Goal: Task Accomplishment & Management: Use online tool/utility

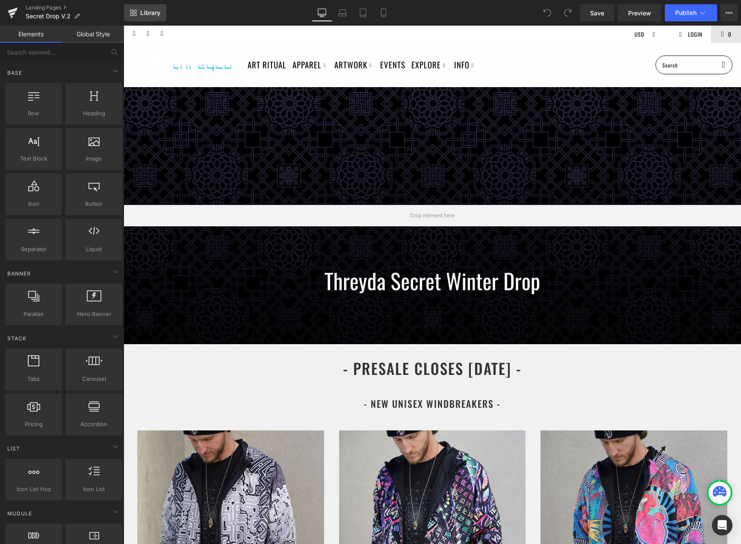
click at [148, 18] on link "Library" at bounding box center [145, 12] width 42 height 17
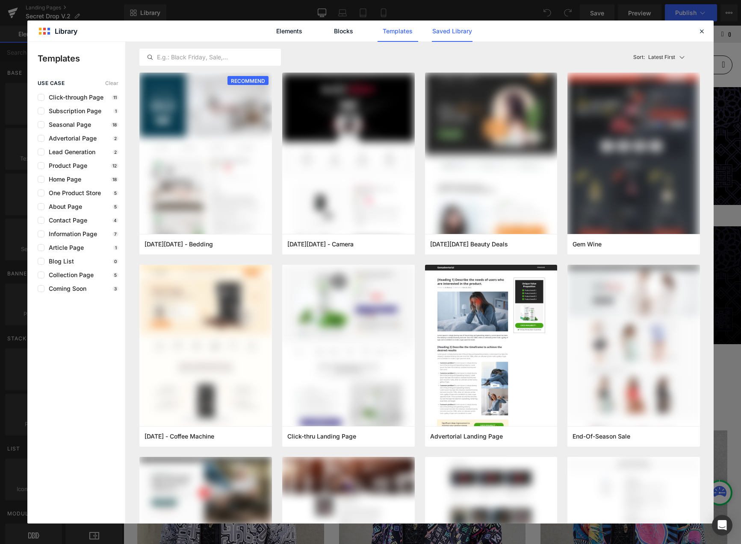
click at [448, 32] on link "Saved Library" at bounding box center [452, 31] width 41 height 21
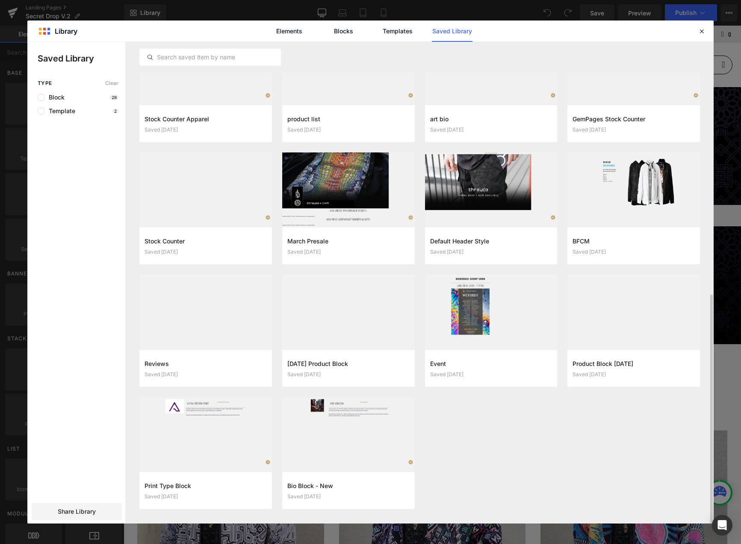
scroll to position [529, 0]
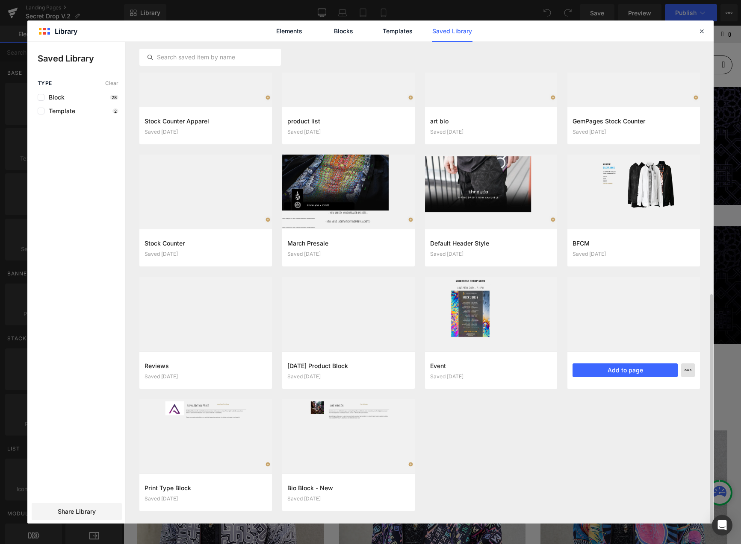
click at [686, 373] on icon "button" at bounding box center [687, 370] width 7 height 7
click at [631, 403] on div "Delete" at bounding box center [645, 408] width 97 height 18
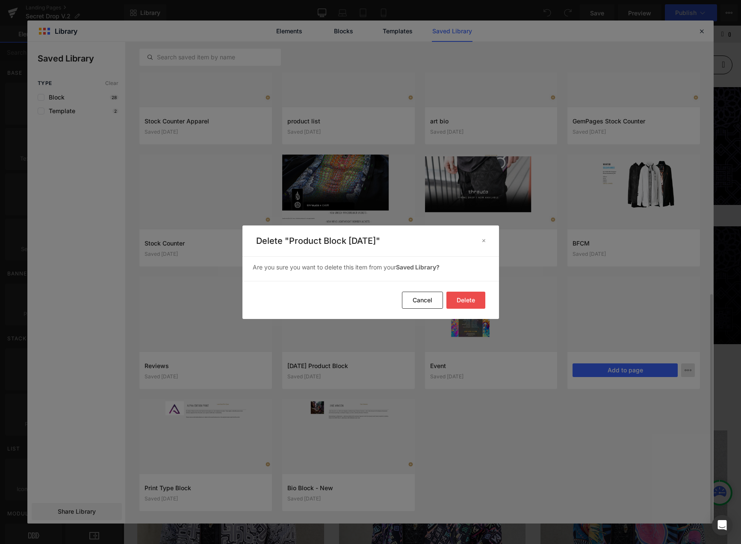
click at [461, 294] on button "Delete" at bounding box center [465, 300] width 39 height 17
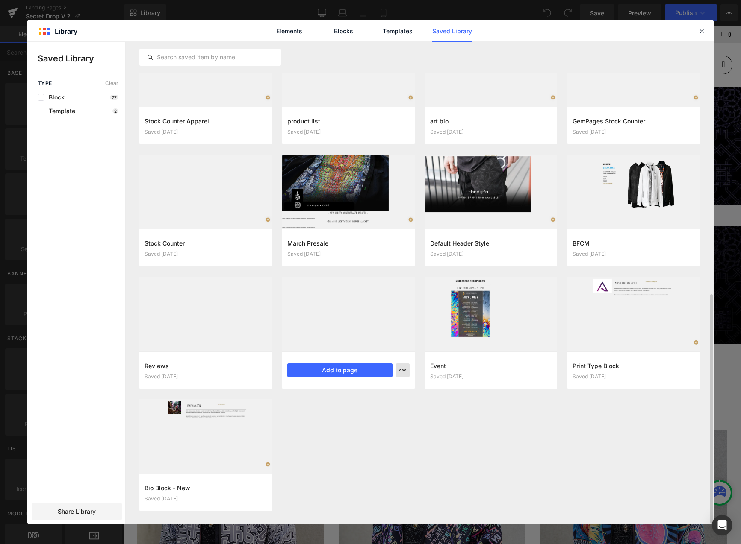
click at [397, 372] on button "button" at bounding box center [403, 371] width 14 height 14
click at [371, 410] on div "Delete" at bounding box center [360, 408] width 97 height 18
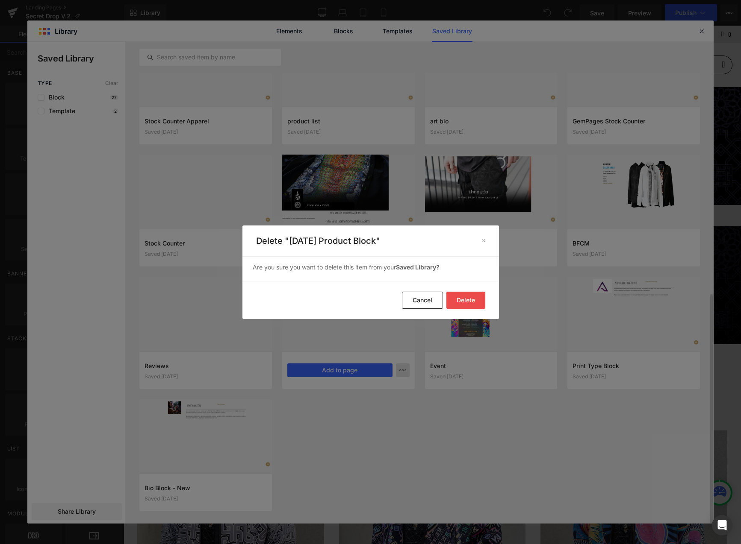
click at [472, 293] on button "Delete" at bounding box center [465, 300] width 39 height 17
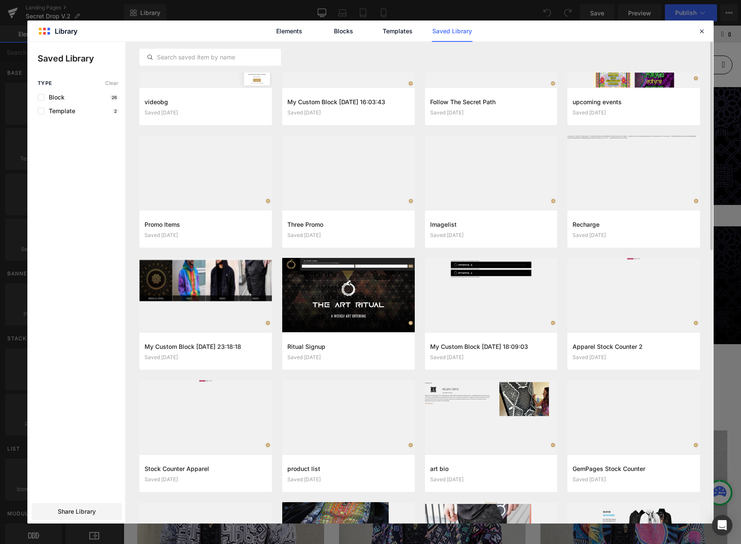
scroll to position [0, 0]
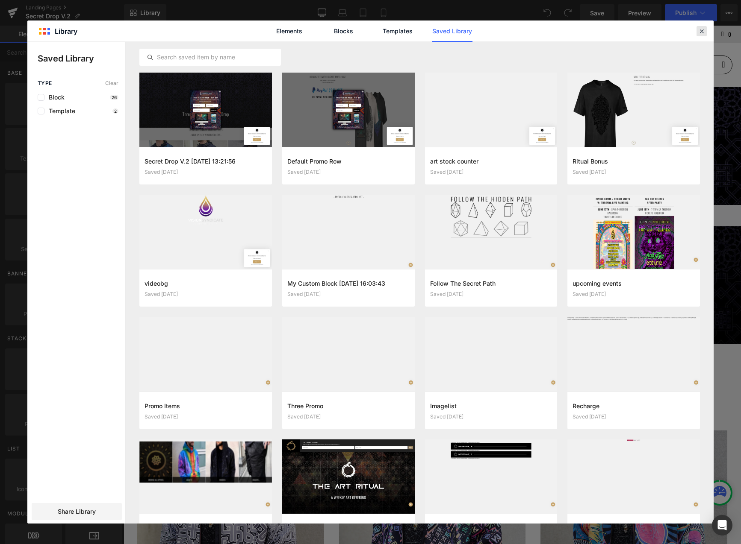
click at [703, 31] on icon at bounding box center [701, 31] width 8 height 8
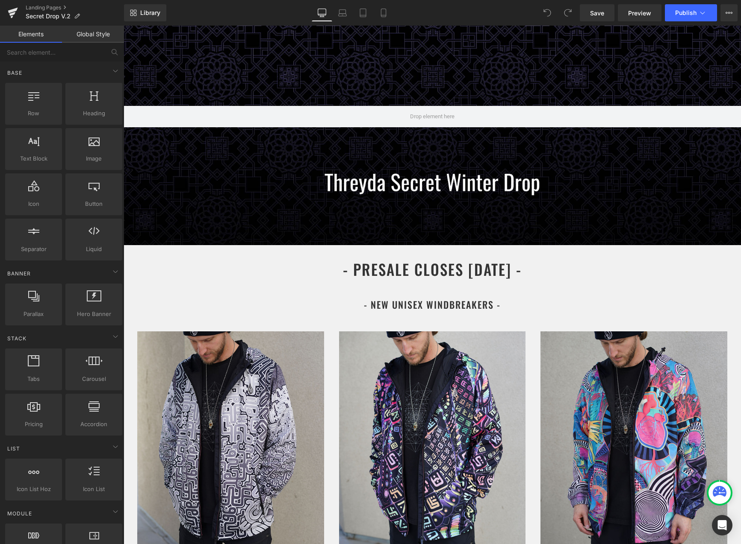
scroll to position [242, 0]
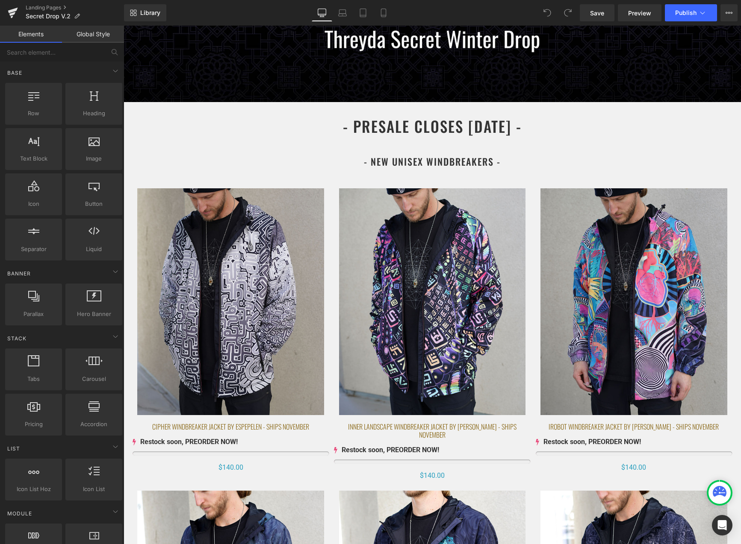
click at [413, 288] on img at bounding box center [432, 301] width 186 height 227
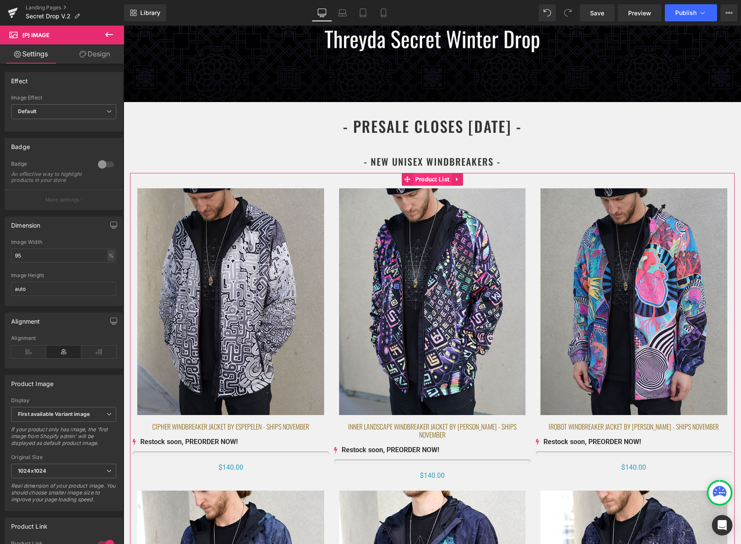
click at [422, 182] on span "Product List" at bounding box center [432, 179] width 39 height 13
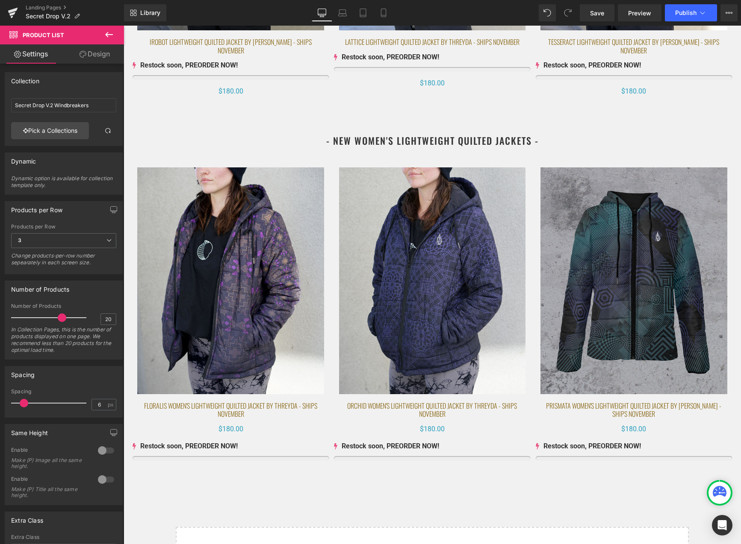
scroll to position [2000, 0]
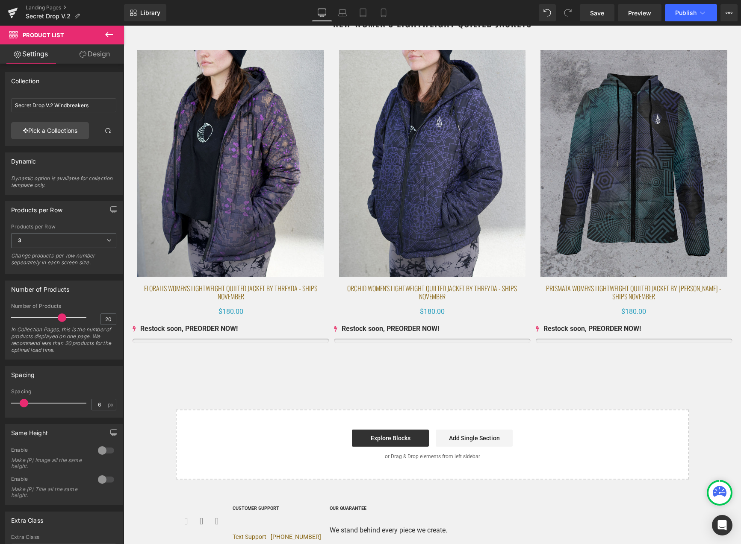
click at [433, 71] on img at bounding box center [432, 163] width 186 height 227
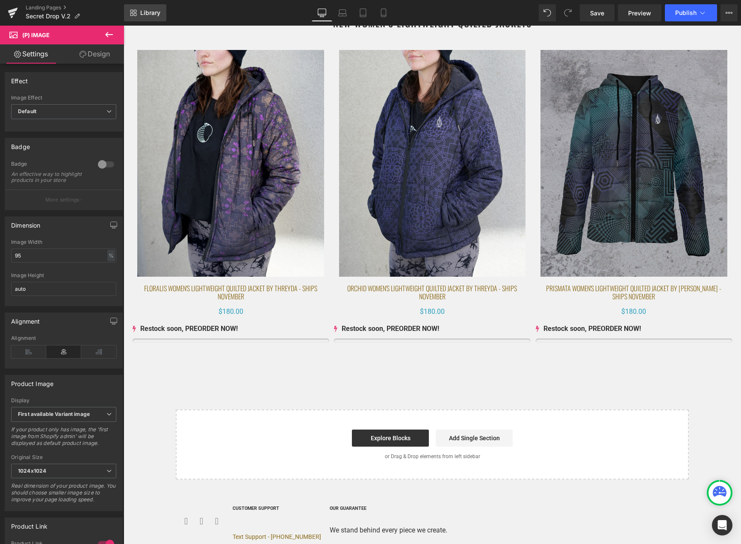
click at [162, 13] on link "Library" at bounding box center [145, 12] width 42 height 17
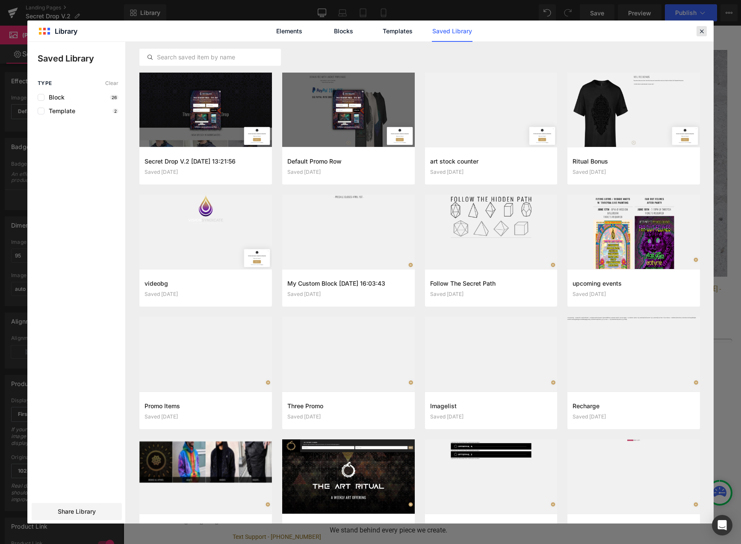
click at [704, 33] on icon at bounding box center [701, 31] width 8 height 8
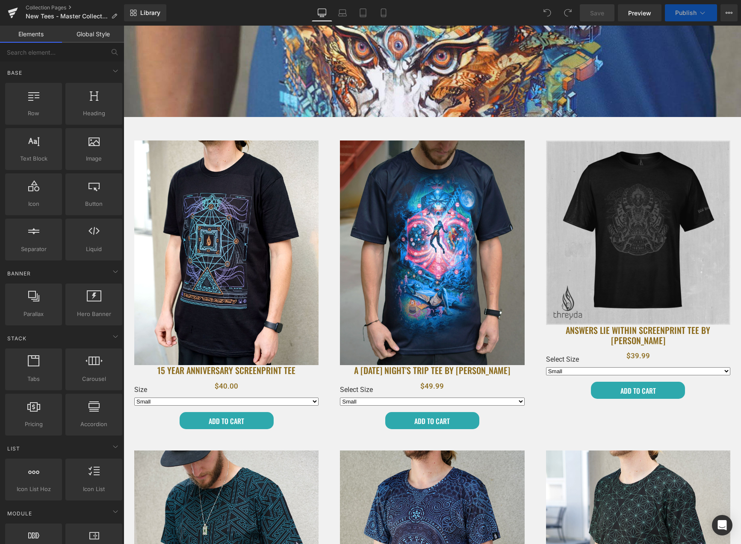
scroll to position [349, 0]
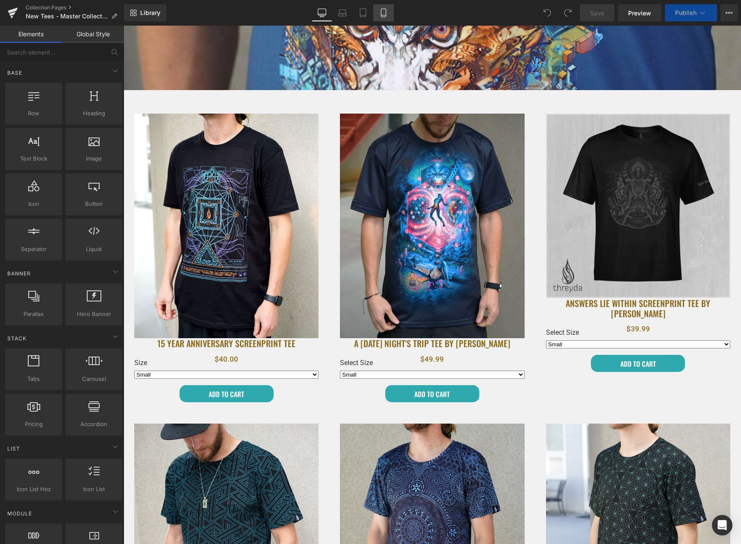
click at [385, 15] on icon at bounding box center [383, 13] width 5 height 8
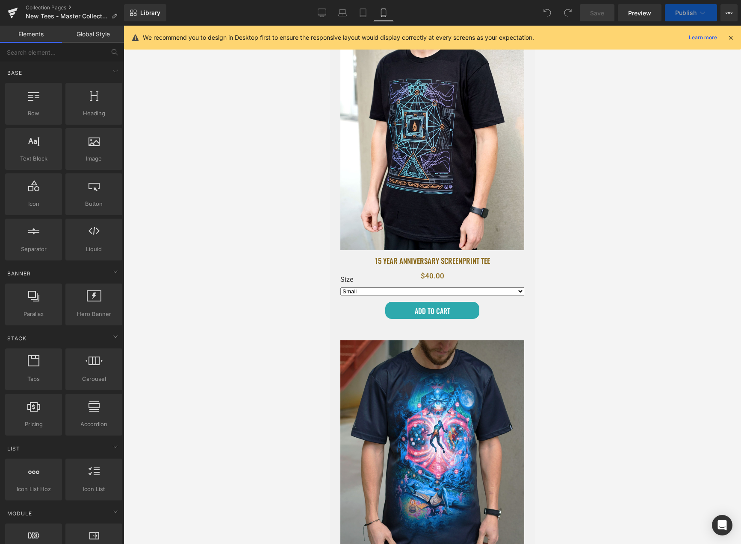
select select "Medium"
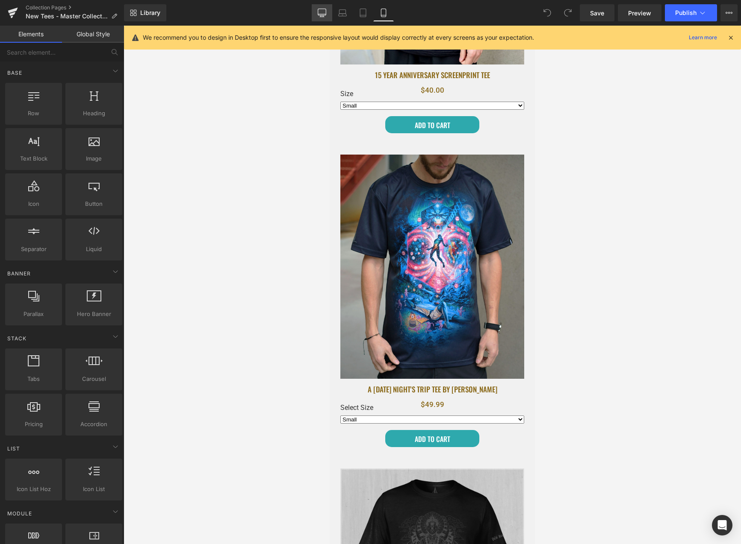
click at [320, 12] on icon at bounding box center [321, 13] width 9 height 9
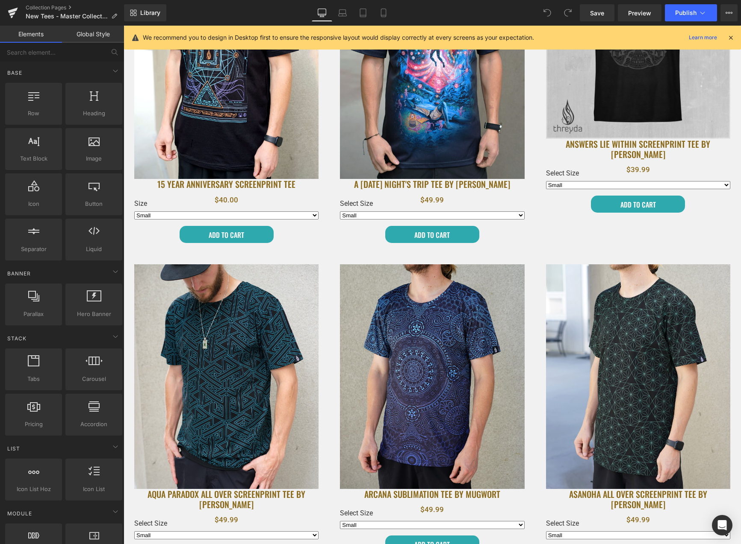
scroll to position [0, 0]
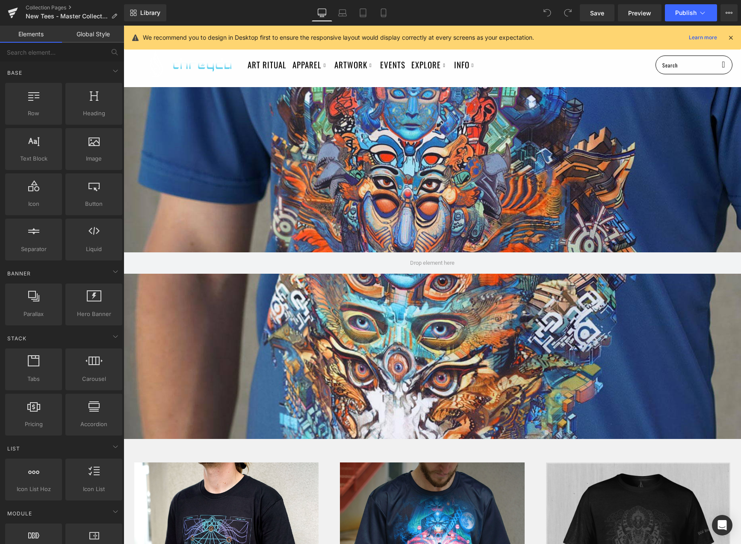
click at [730, 34] on icon at bounding box center [730, 38] width 8 height 8
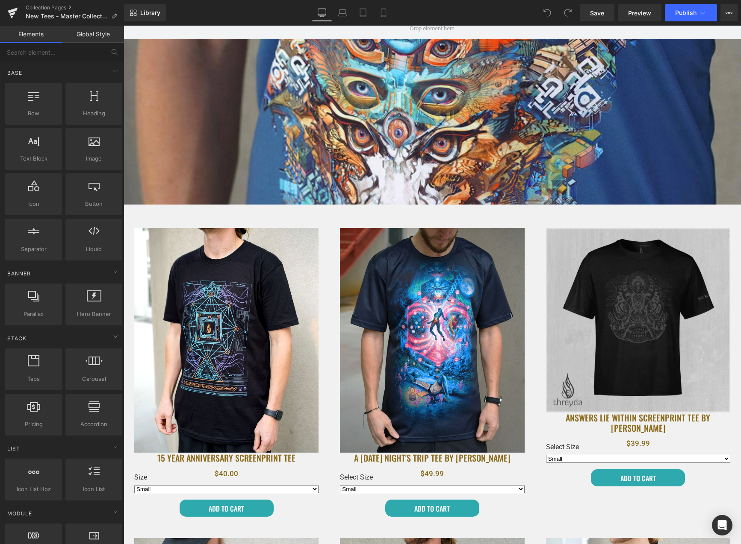
scroll to position [477, 0]
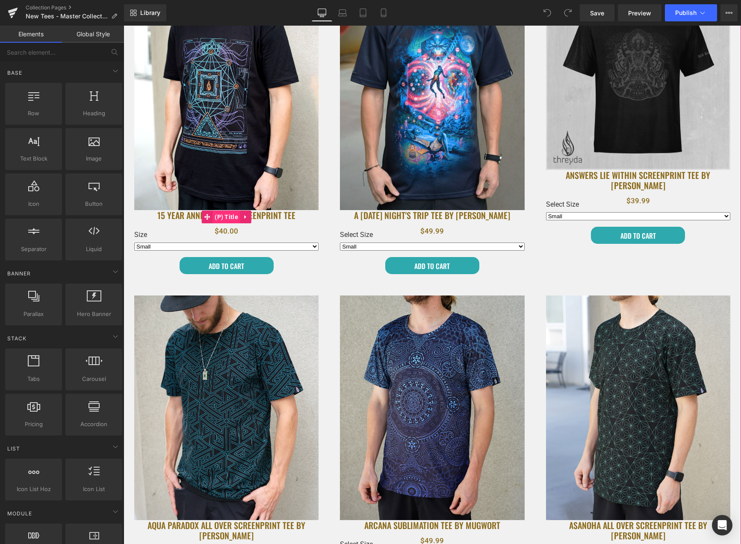
click at [221, 215] on span "(P) Title" at bounding box center [226, 217] width 28 height 13
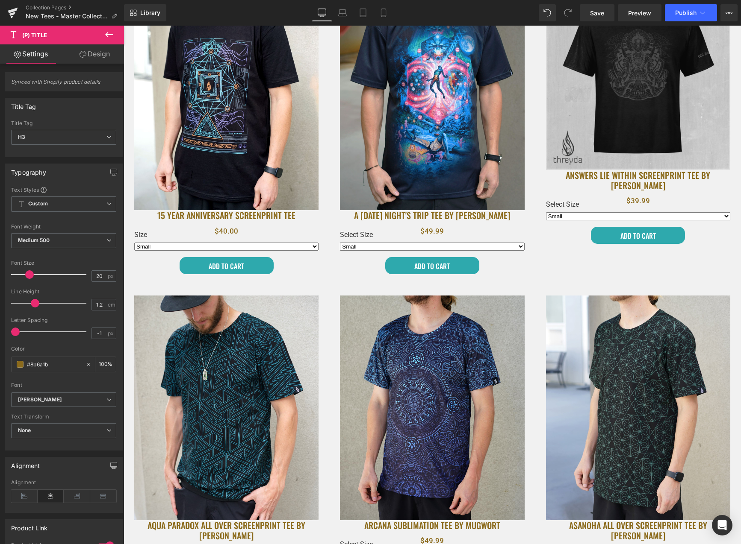
click at [87, 59] on link "Design" at bounding box center [95, 53] width 62 height 19
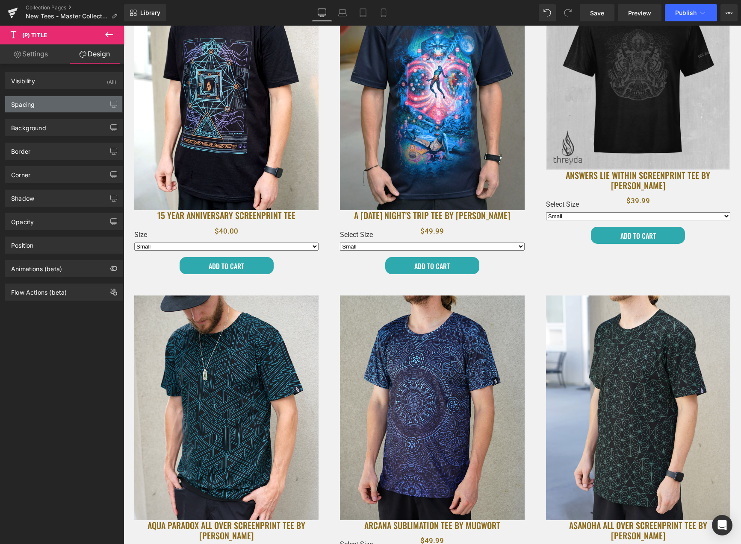
type input "0"
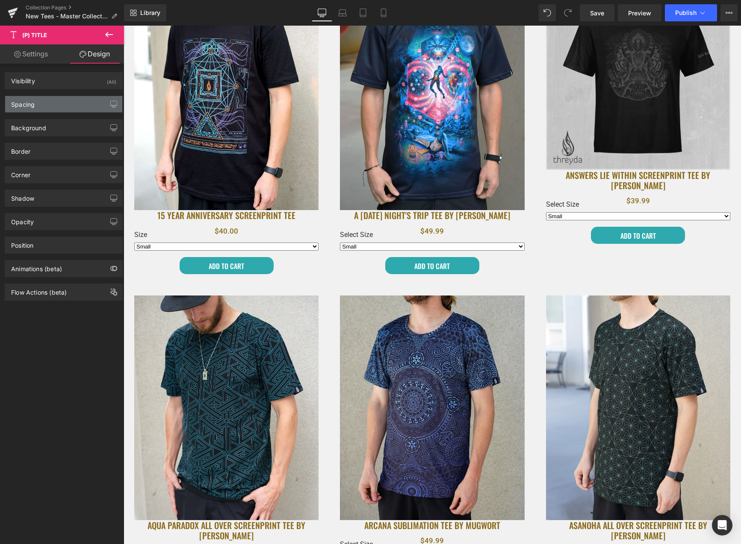
type input "0"
click at [63, 100] on div "Spacing" at bounding box center [63, 104] width 117 height 16
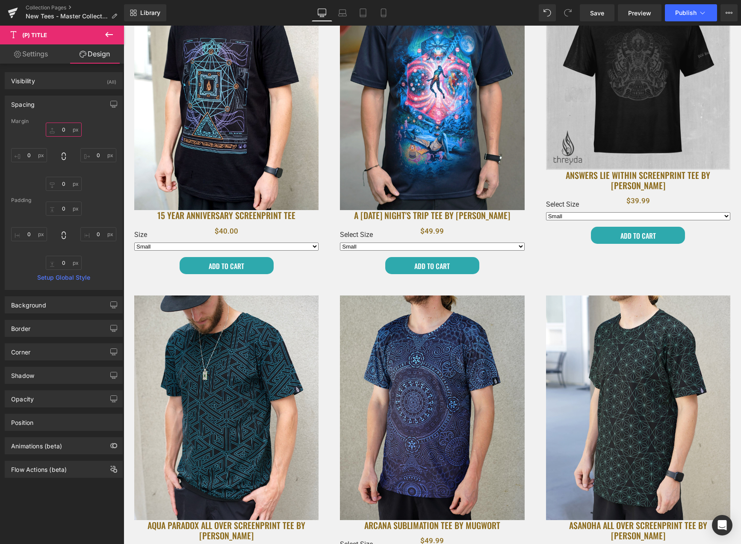
click at [62, 128] on input "0" at bounding box center [64, 130] width 36 height 14
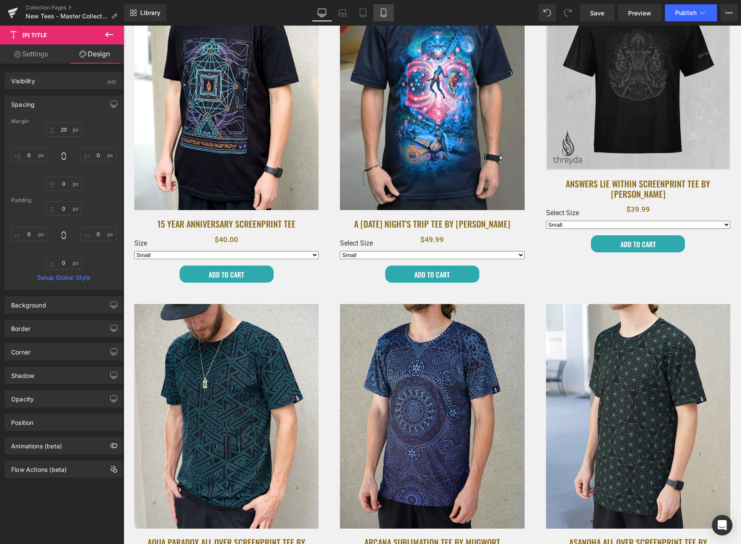
click at [381, 14] on icon at bounding box center [383, 13] width 5 height 8
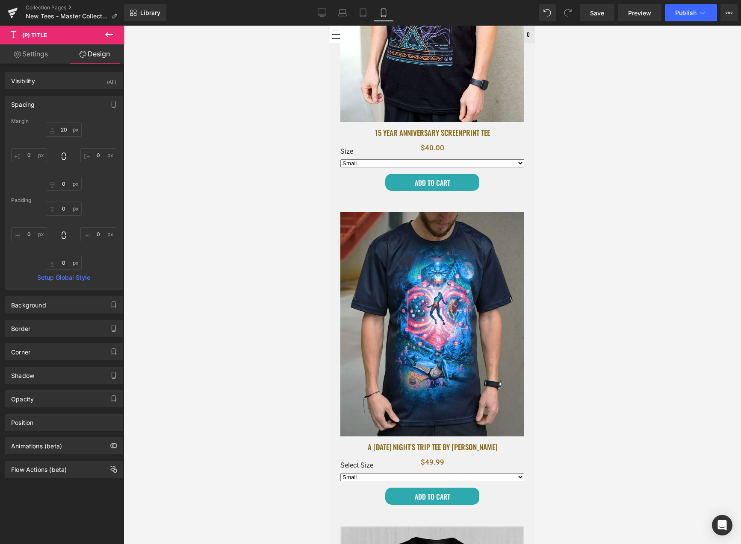
type input "15"
type input "0"
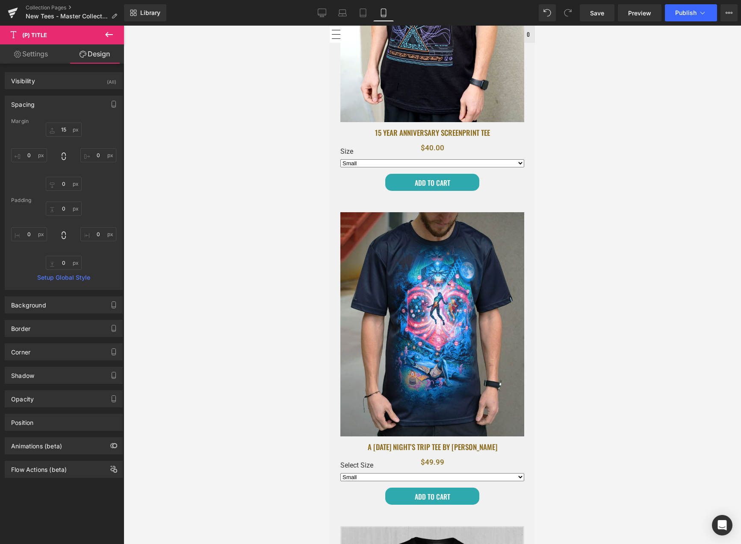
type input "0"
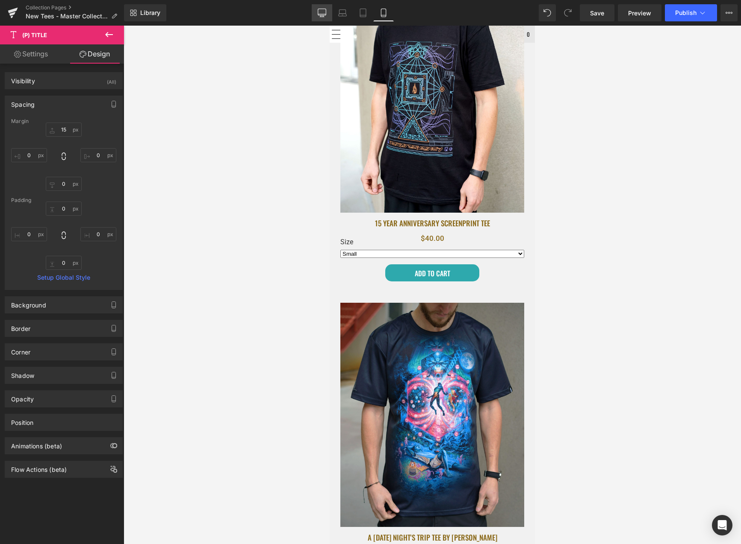
click at [327, 12] on link "Desktop" at bounding box center [322, 12] width 21 height 17
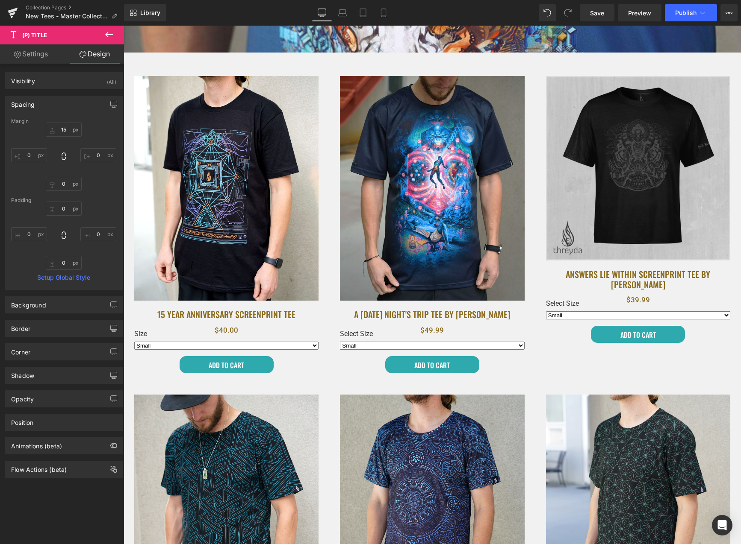
type input "20"
type input "0"
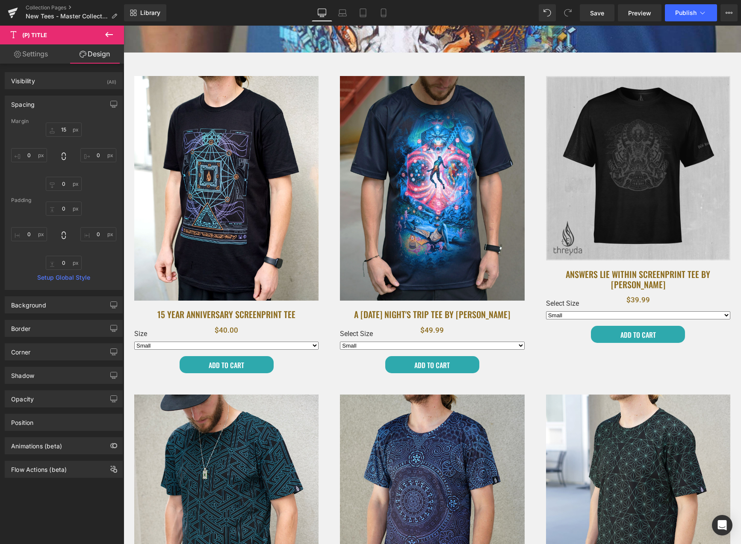
type input "0"
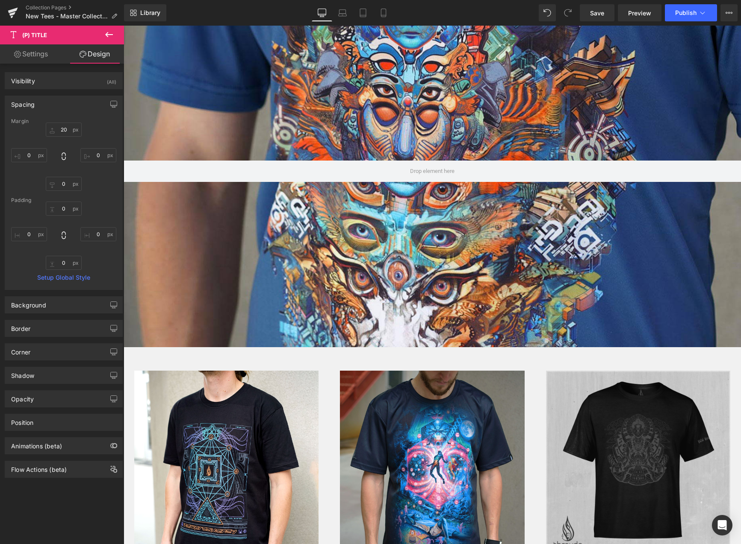
scroll to position [0, 0]
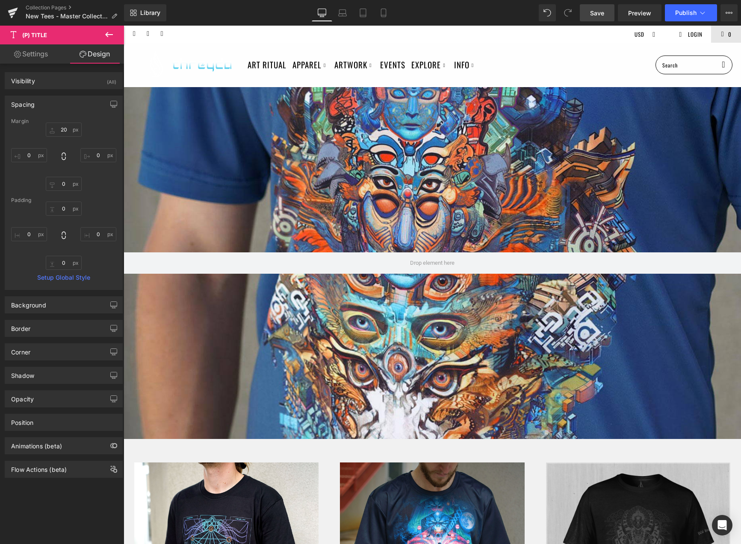
click at [597, 14] on span "Save" at bounding box center [597, 13] width 14 height 9
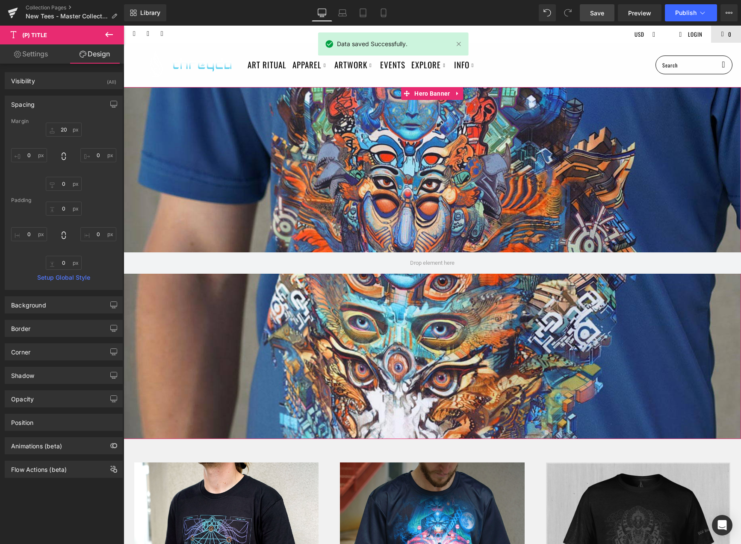
scroll to position [241, 0]
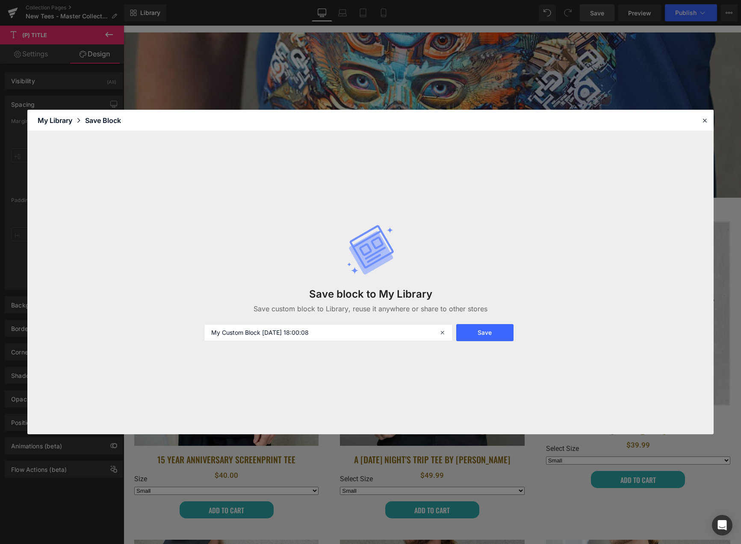
click at [353, 341] on div "Save block to My Library Save custom block to Library, reuse it anywhere or sha…" at bounding box center [370, 282] width 343 height 151
click at [347, 337] on input "My Custom Block [DATE] 18:00:08" at bounding box center [328, 332] width 249 height 17
type input "product block"
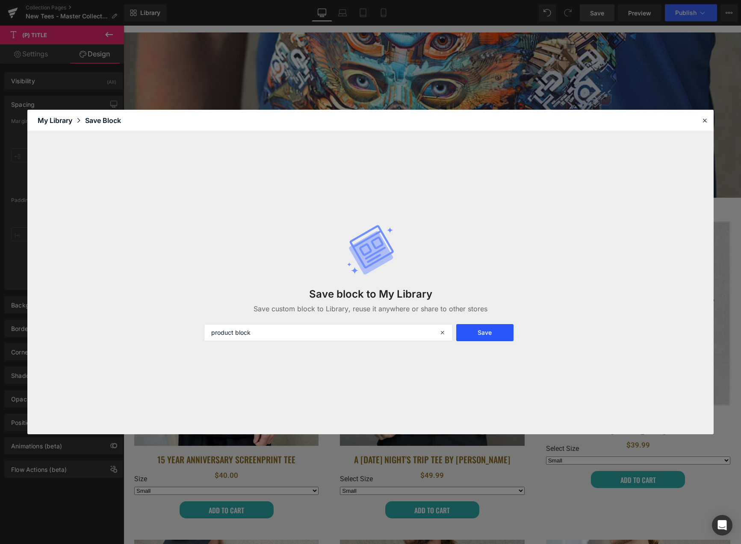
click at [479, 330] on button "Save" at bounding box center [484, 332] width 57 height 17
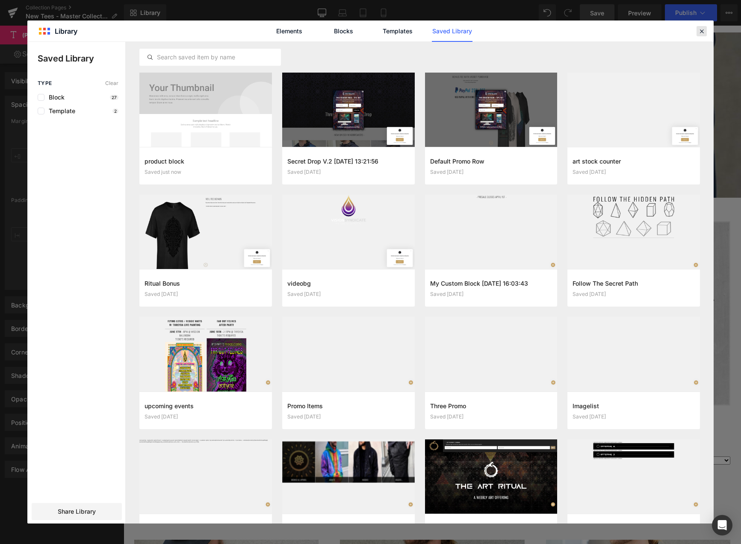
click at [699, 32] on icon at bounding box center [701, 31] width 8 height 8
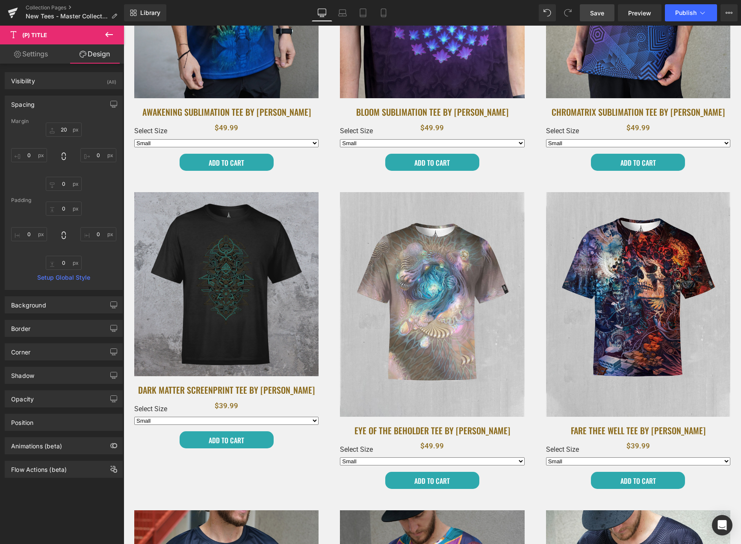
scroll to position [1296, 0]
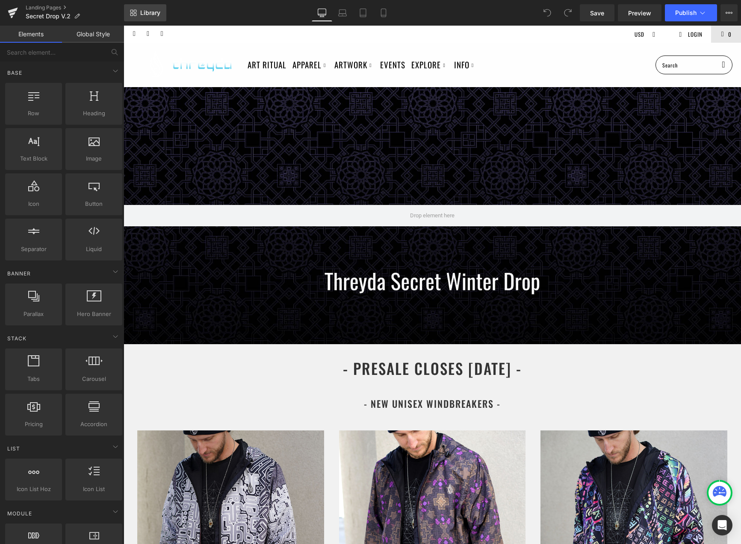
click at [140, 12] on span "Library" at bounding box center [150, 13] width 20 height 8
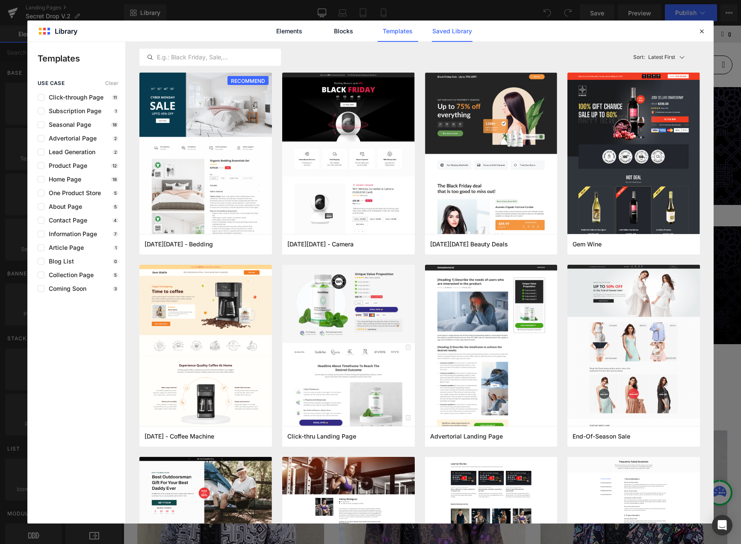
click at [435, 34] on link "Saved Library" at bounding box center [452, 31] width 41 height 21
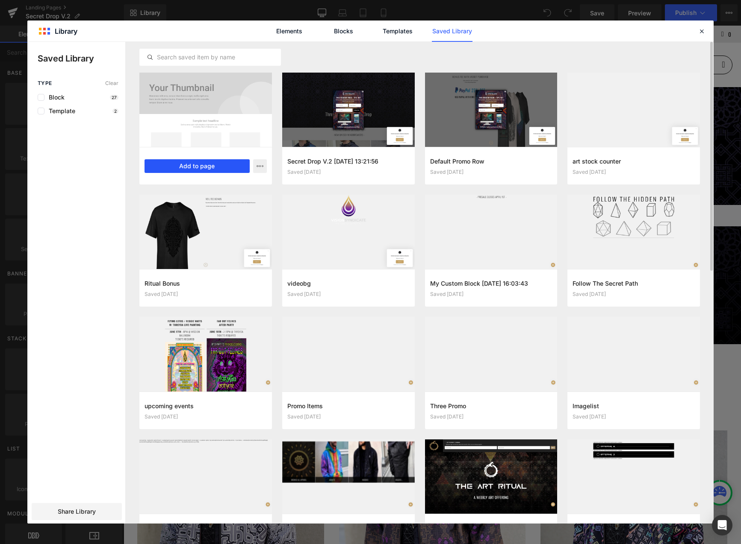
click at [203, 163] on button "Add to page" at bounding box center [196, 166] width 105 height 14
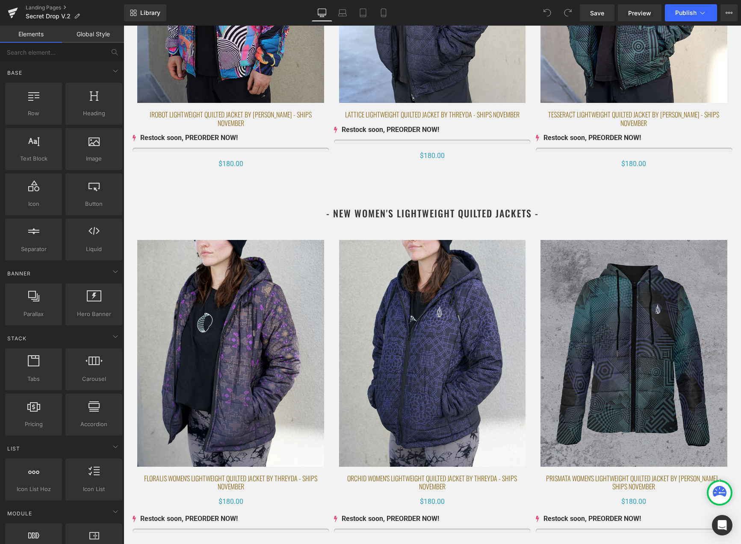
scroll to position [2139, 0]
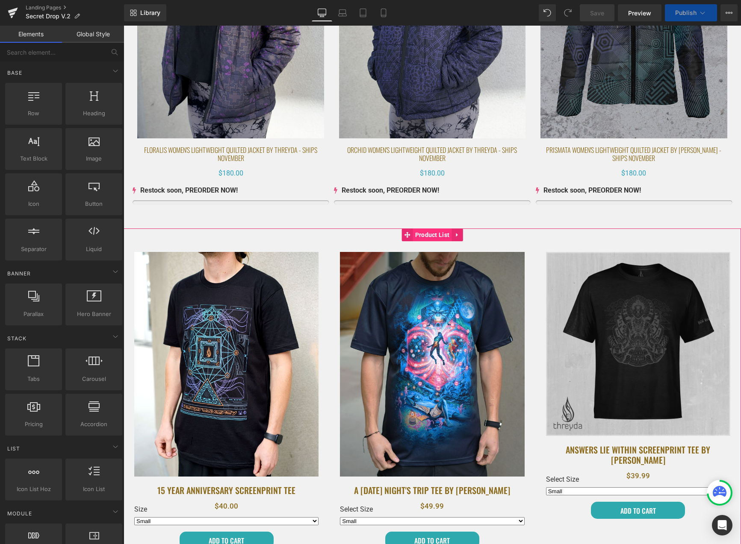
click at [428, 235] on span "Product List" at bounding box center [432, 235] width 39 height 13
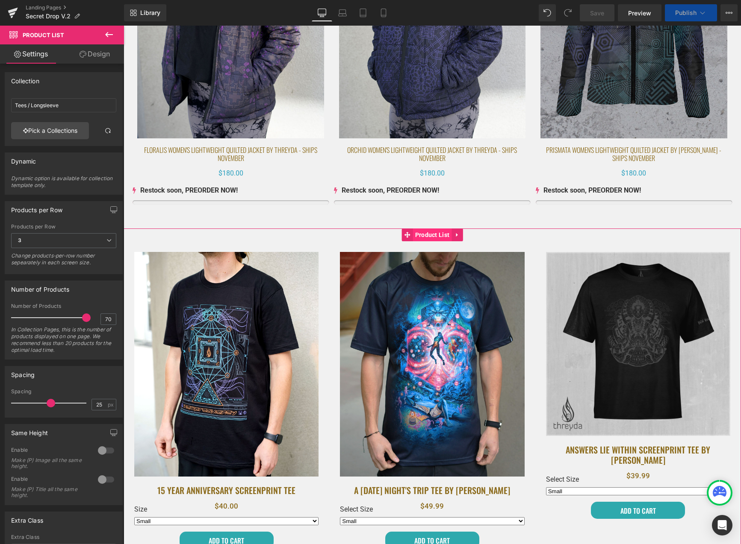
select select "Medium"
click at [428, 235] on span "Product List" at bounding box center [432, 235] width 39 height 13
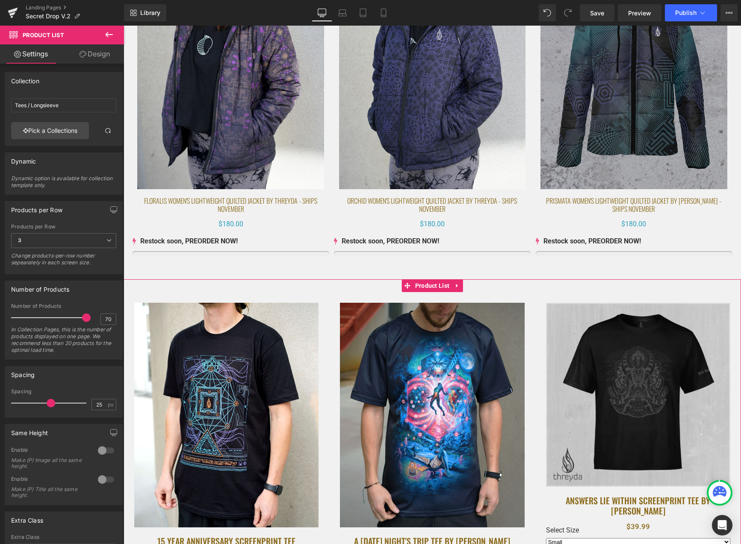
scroll to position [2087, 0]
click at [428, 287] on span "Product List" at bounding box center [432, 286] width 39 height 13
click at [429, 285] on span "Product List" at bounding box center [432, 286] width 39 height 13
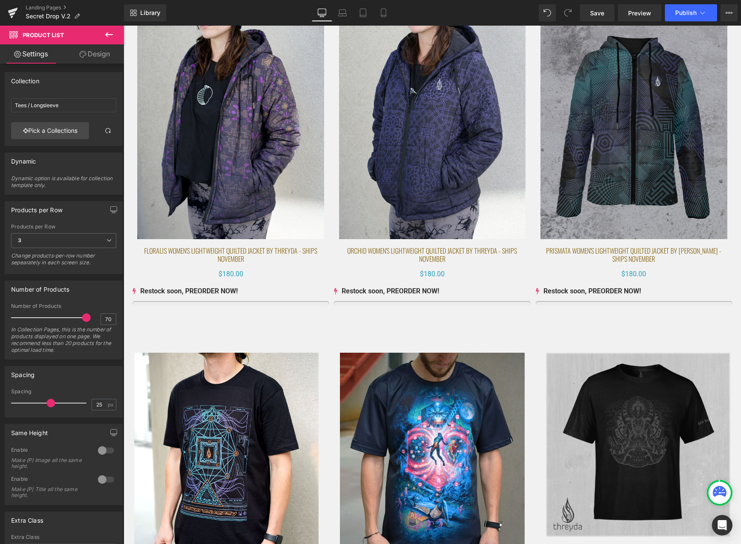
scroll to position [2054, 0]
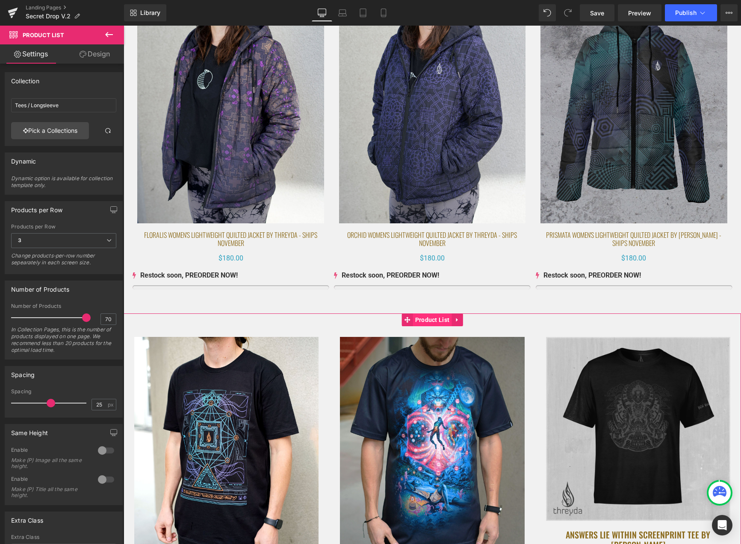
click at [434, 322] on span "Product List" at bounding box center [432, 320] width 39 height 13
click at [441, 316] on span "Product List" at bounding box center [432, 320] width 39 height 13
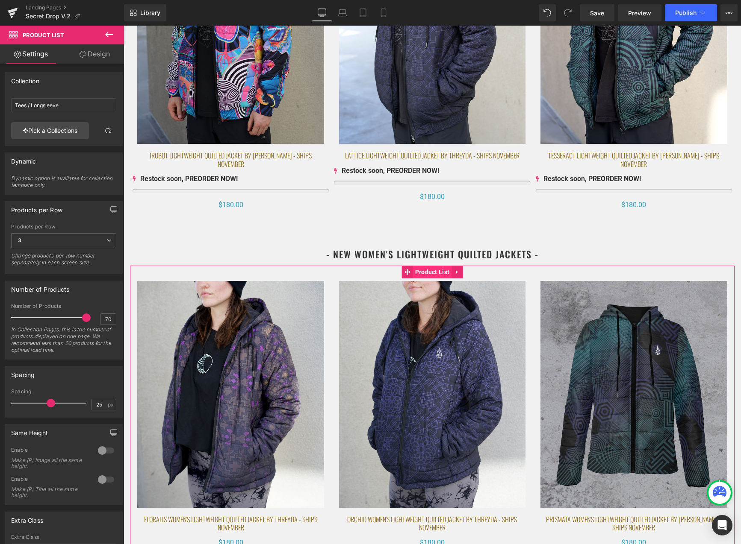
scroll to position [1771, 0]
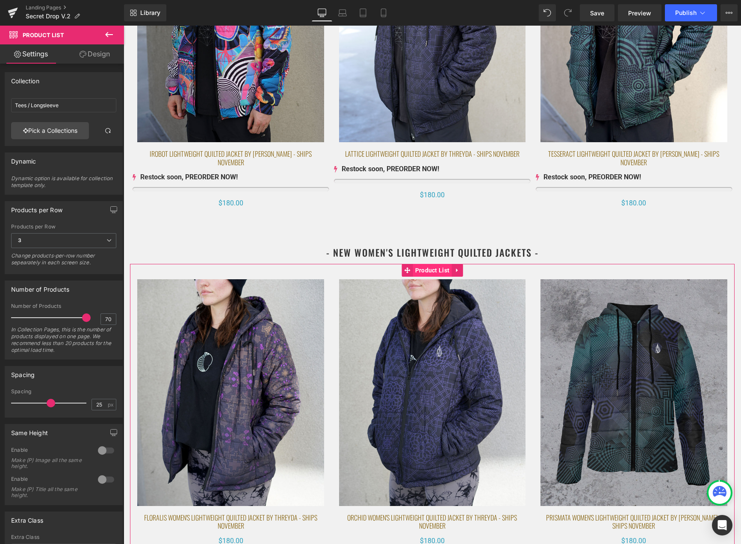
click at [424, 269] on span "Product List" at bounding box center [432, 270] width 39 height 13
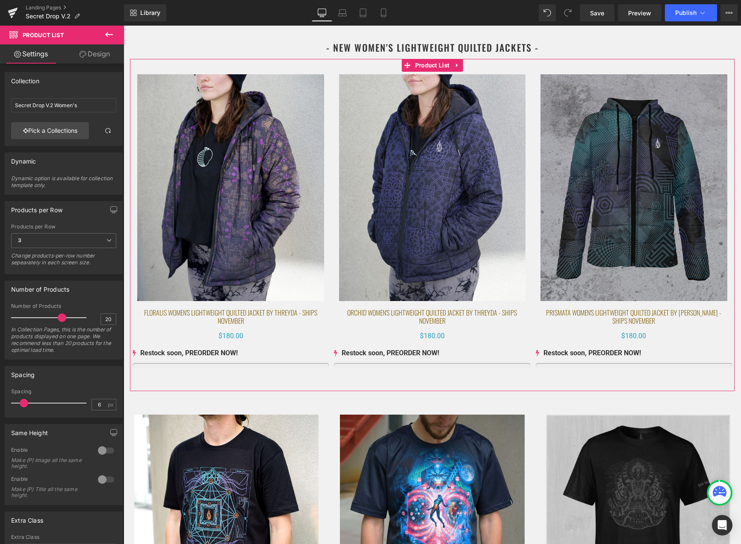
scroll to position [2017, 0]
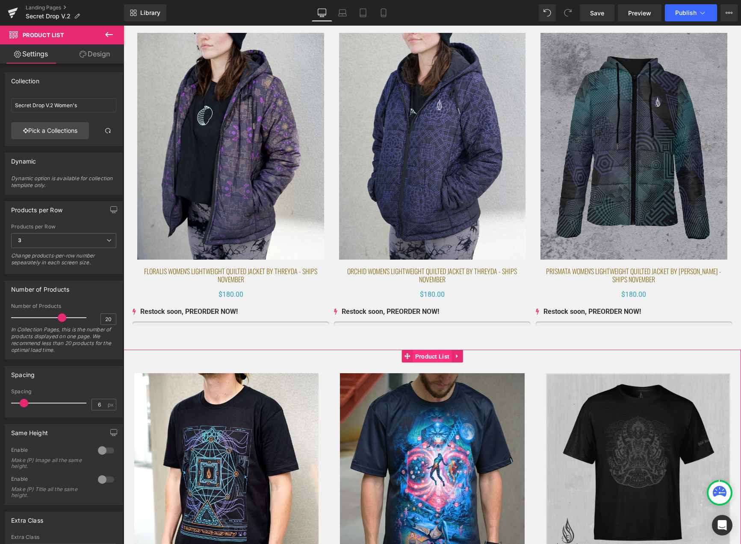
click at [426, 356] on span "Product List" at bounding box center [432, 356] width 39 height 13
click at [51, 128] on link "Pick a Collections" at bounding box center [50, 130] width 78 height 17
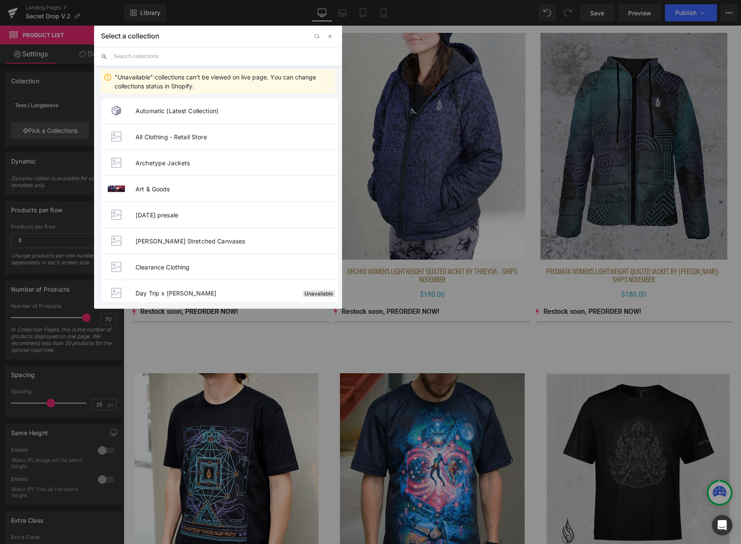
click at [161, 55] on input "text" at bounding box center [224, 56] width 221 height 19
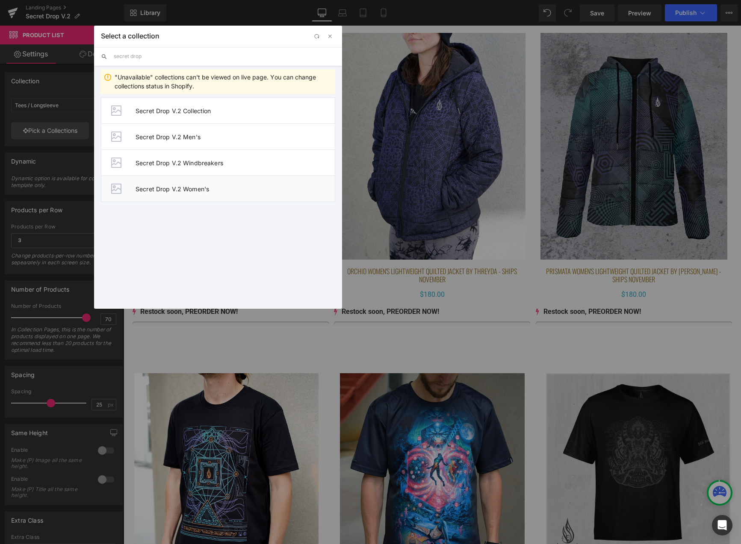
type input "secret drop"
click at [218, 182] on li "Secret Drop V.2 Women's" at bounding box center [218, 189] width 234 height 26
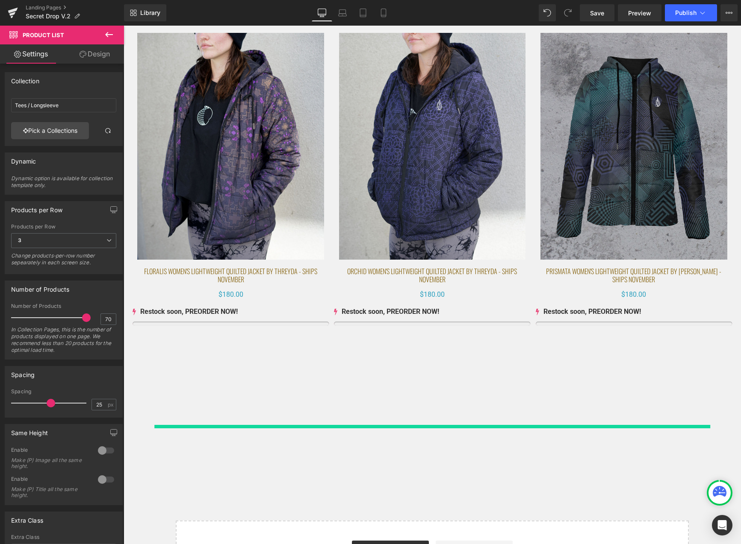
type input "Secret Drop V.2 Women's"
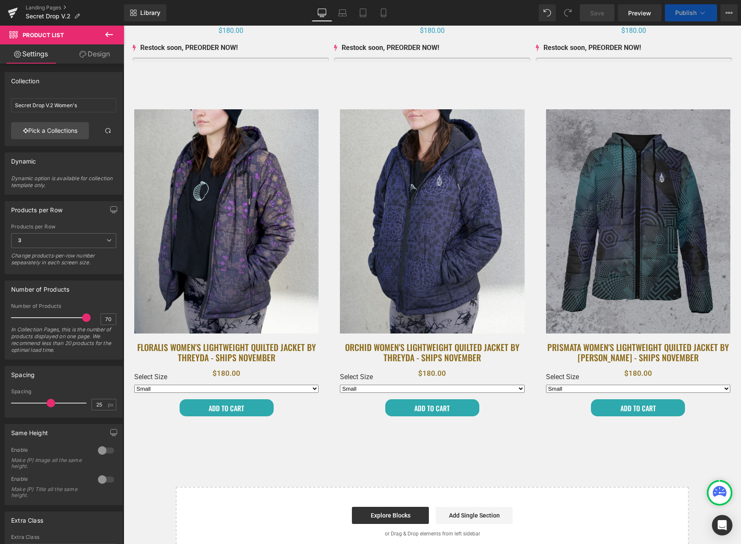
scroll to position [1963, 0]
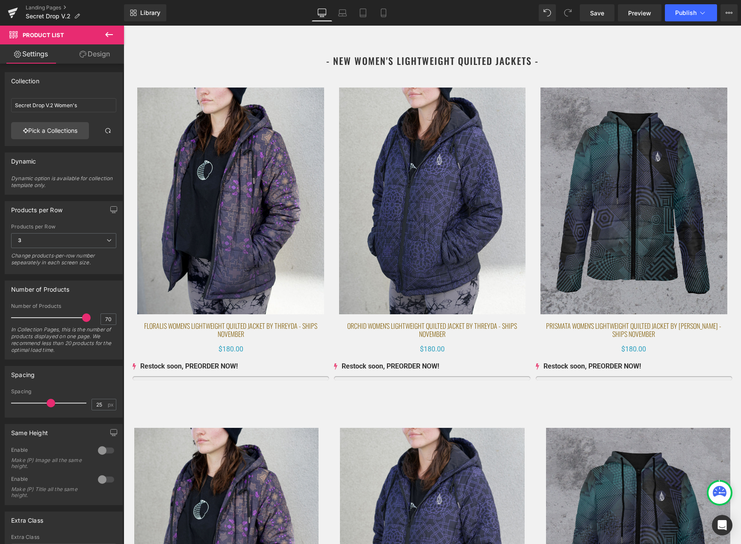
click at [396, 103] on img at bounding box center [432, 201] width 186 height 227
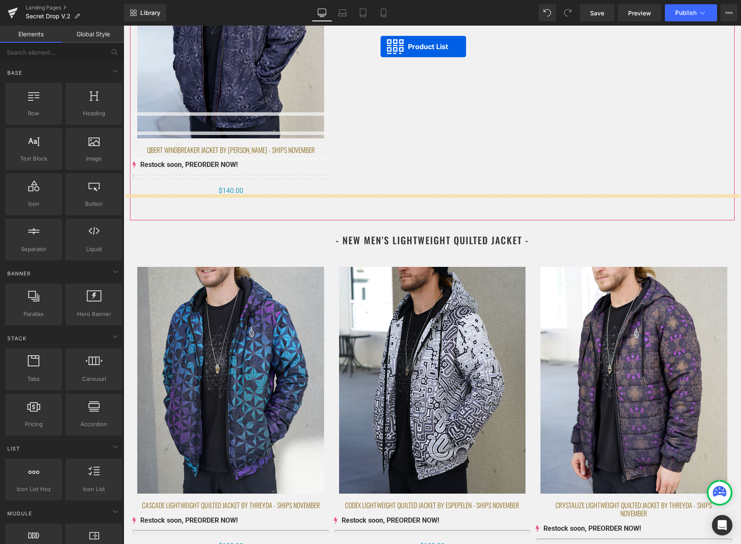
scroll to position [1091, 0]
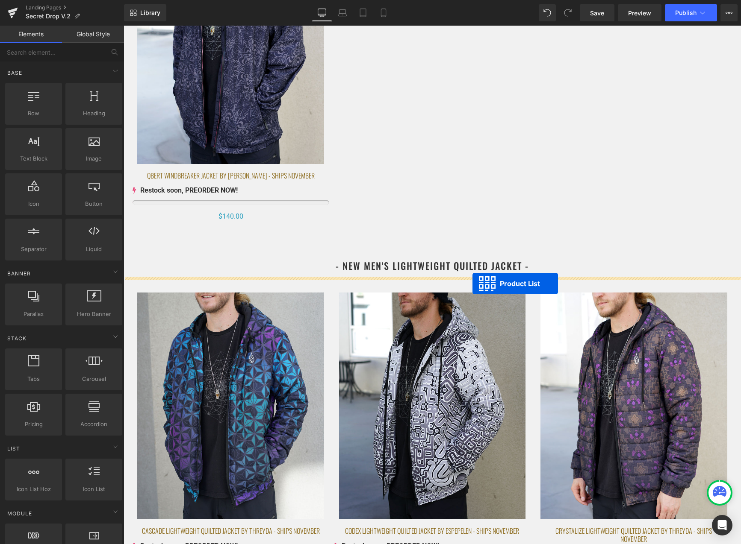
drag, startPoint x: 407, startPoint y: 361, endPoint x: 472, endPoint y: 284, distance: 101.3
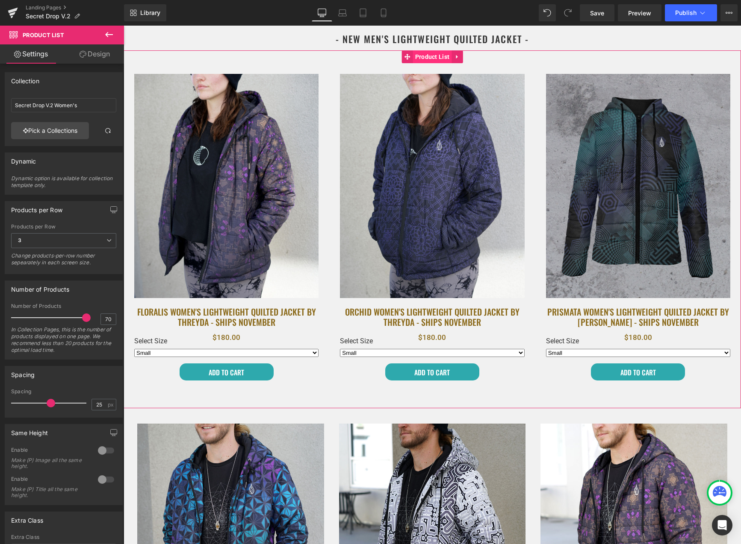
scroll to position [1323, 0]
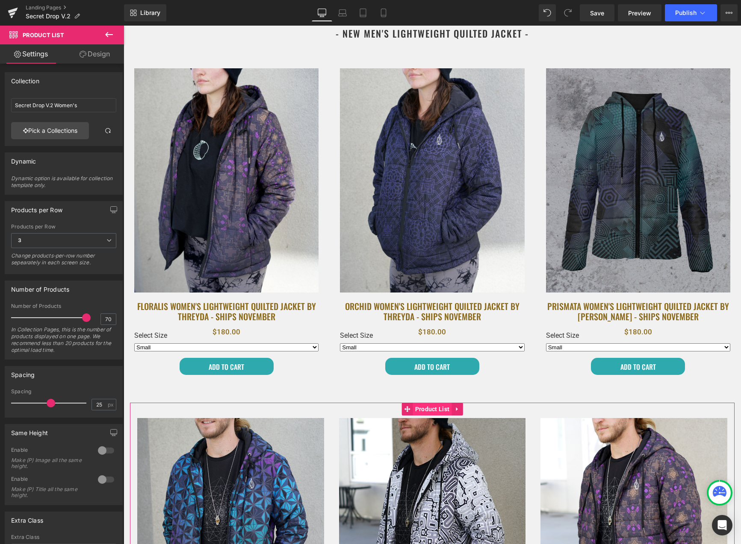
click at [427, 411] on span "Product List" at bounding box center [432, 409] width 39 height 13
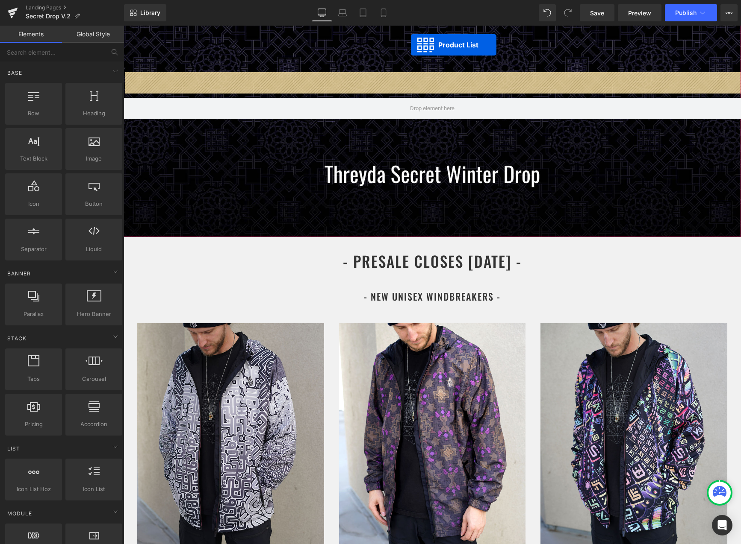
scroll to position [90, 0]
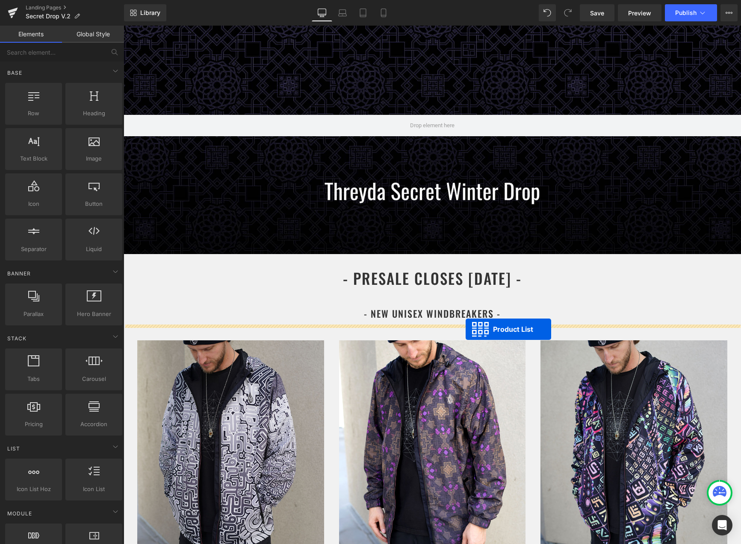
drag, startPoint x: 406, startPoint y: 224, endPoint x: 465, endPoint y: 329, distance: 120.5
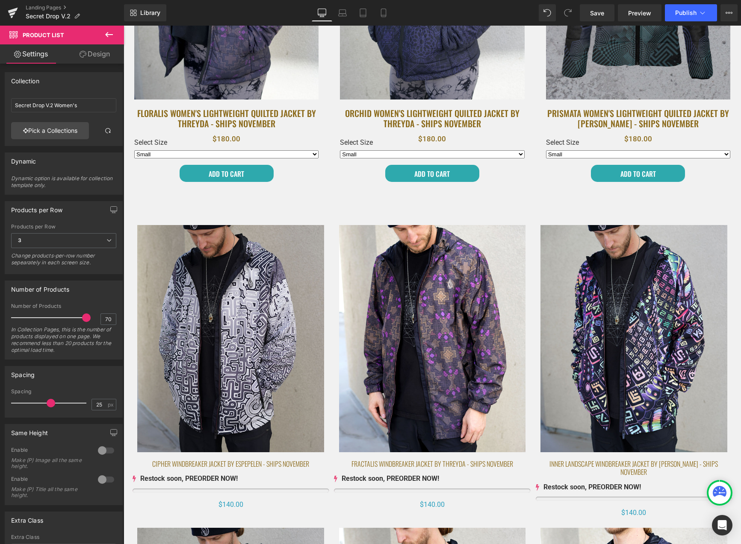
scroll to position [561, 0]
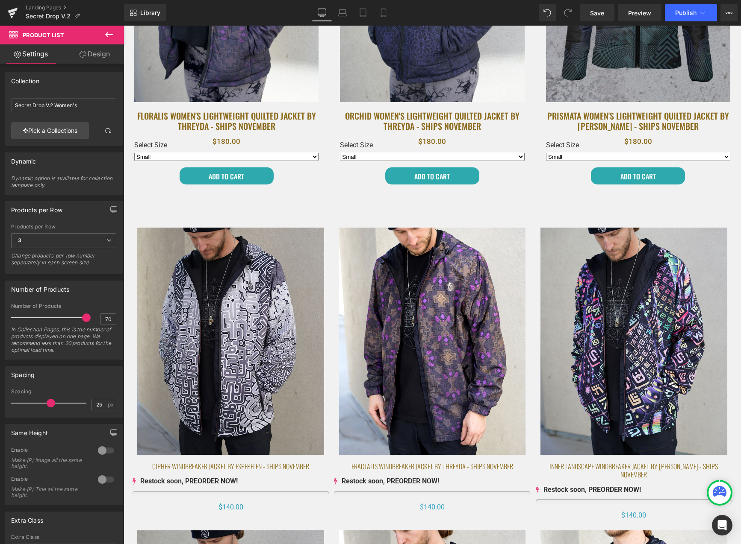
click at [416, 260] on img at bounding box center [432, 341] width 186 height 227
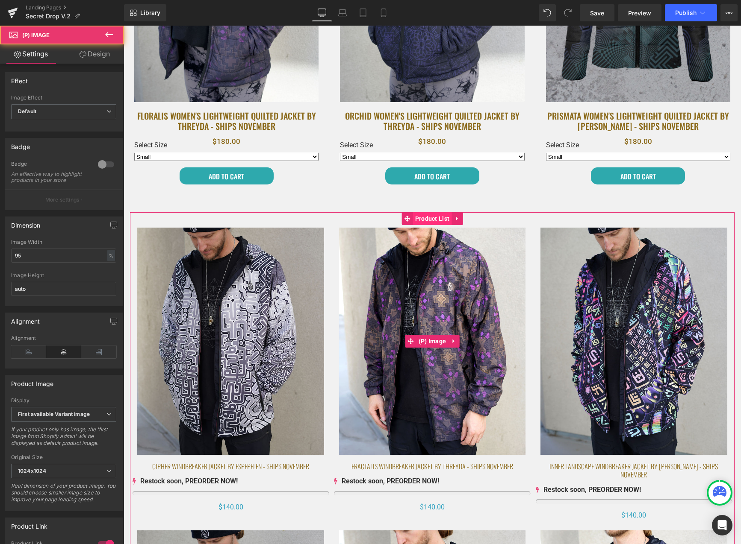
click at [424, 217] on span "Product List" at bounding box center [432, 218] width 39 height 13
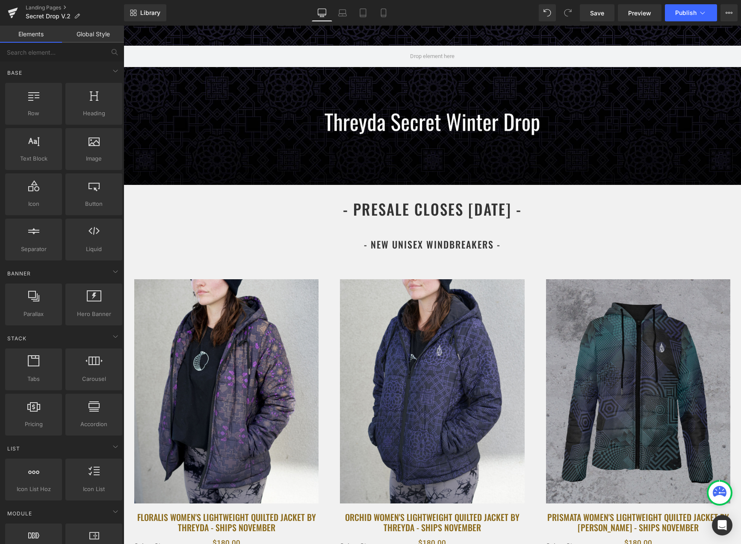
scroll to position [168, 0]
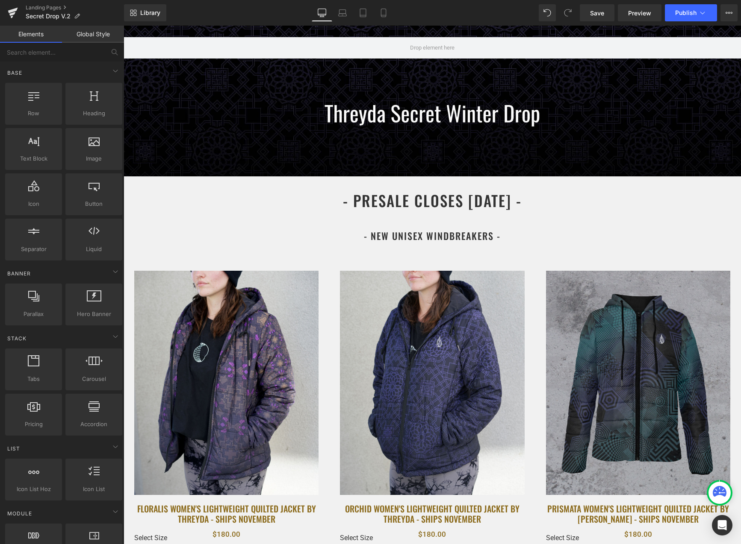
click at [431, 265] on div "Sale Off (P) Image Orchid Women's Lightweight Quilted Jacket by Threyda - Ships…" at bounding box center [432, 424] width 206 height 329
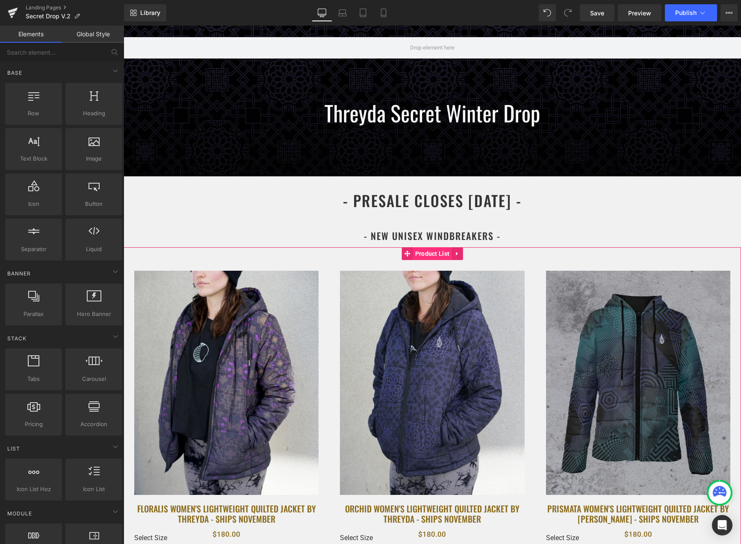
click at [430, 256] on span "Product List" at bounding box center [432, 253] width 39 height 13
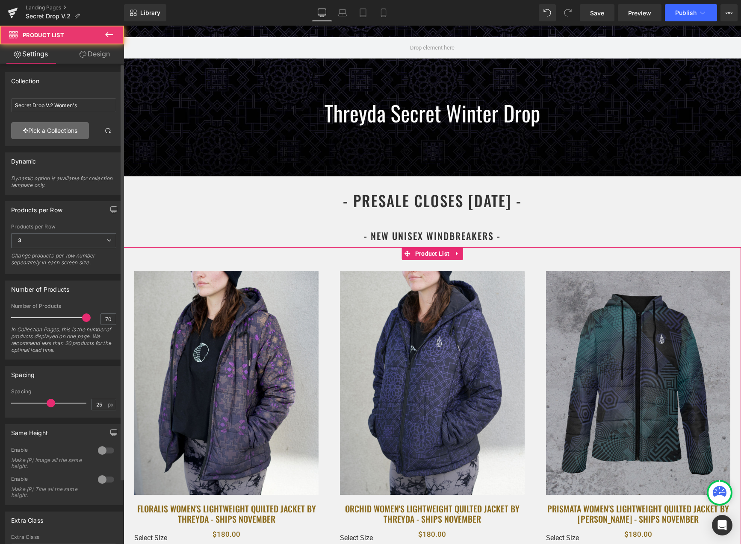
click at [63, 135] on link "Pick a Collections" at bounding box center [50, 130] width 78 height 17
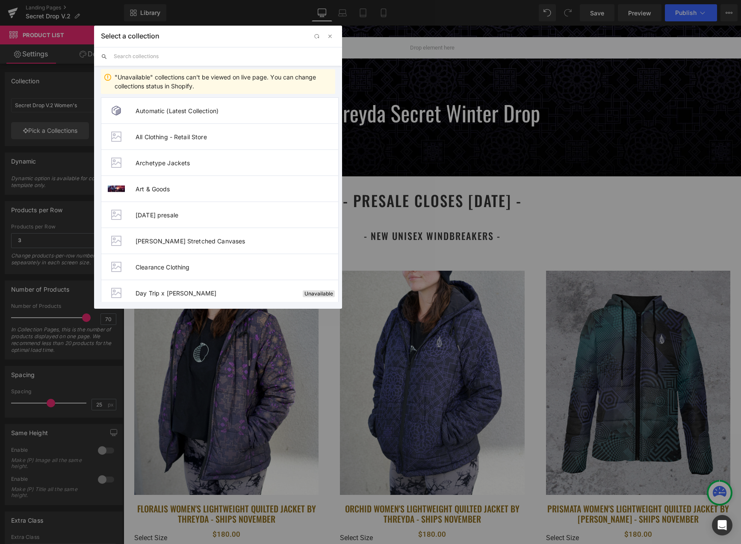
click at [154, 58] on input "text" at bounding box center [224, 56] width 221 height 19
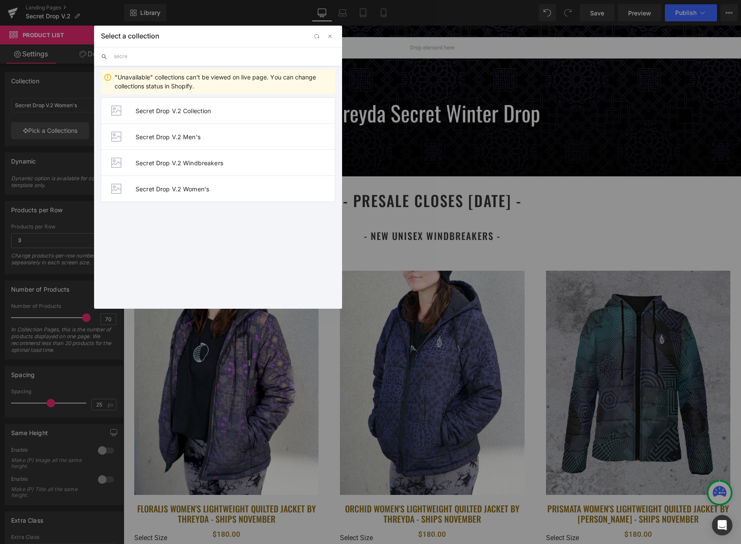
type input "secret"
click at [198, 158] on li "Secret Drop V.2 Windbreakers" at bounding box center [218, 163] width 234 height 26
type input "Secret Drop V.2 Windbreakers"
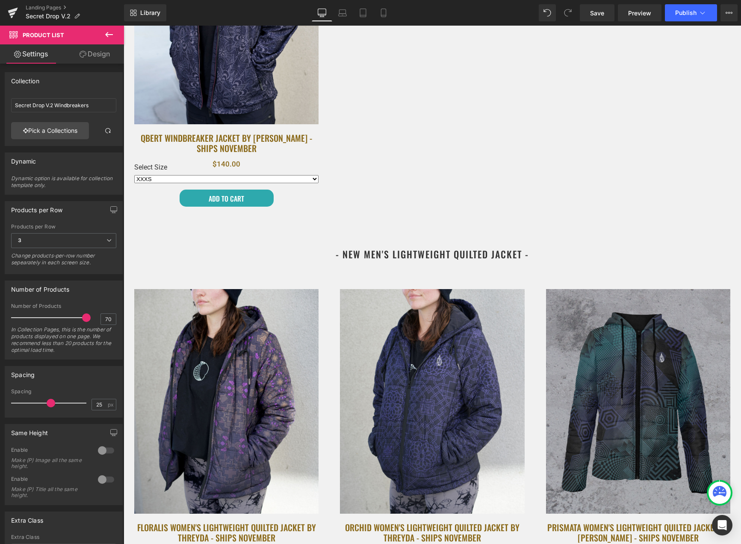
scroll to position [1256, 0]
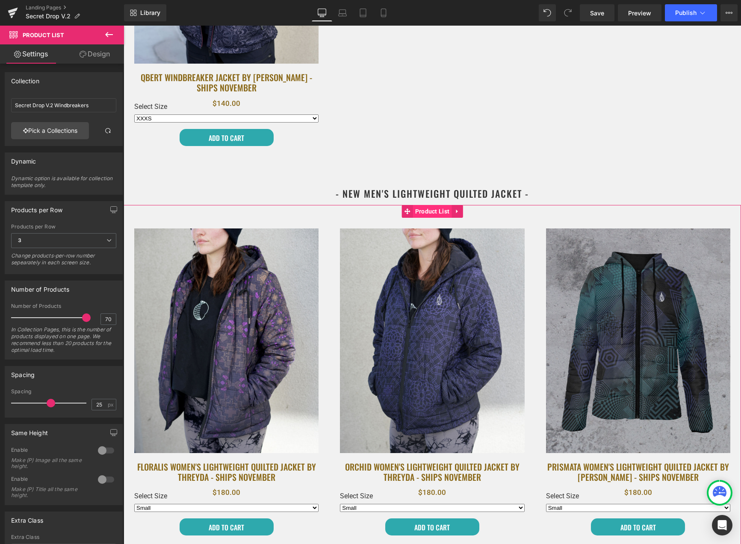
click at [428, 214] on span "Product List" at bounding box center [432, 211] width 39 height 13
click at [52, 134] on link "Pick a Collections" at bounding box center [50, 130] width 78 height 17
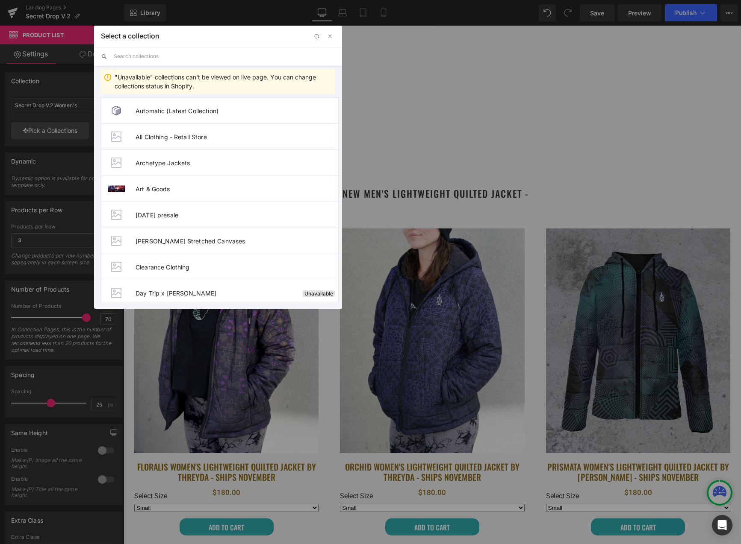
click at [174, 55] on input "text" at bounding box center [224, 56] width 221 height 19
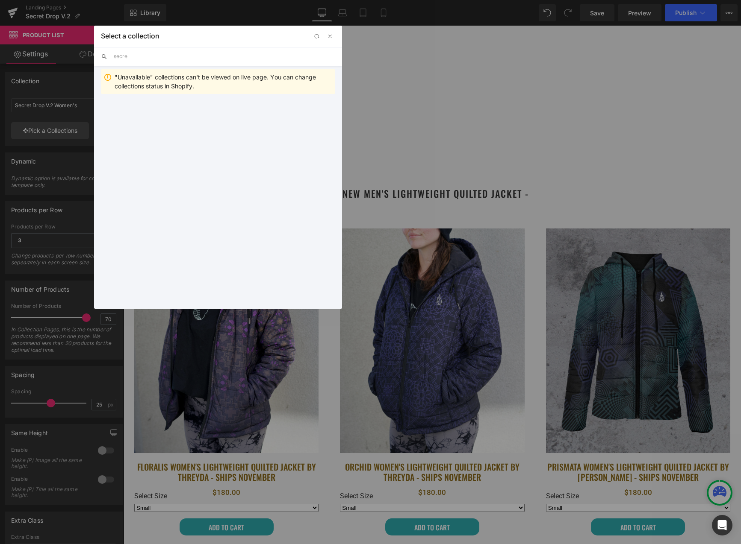
type input "secret"
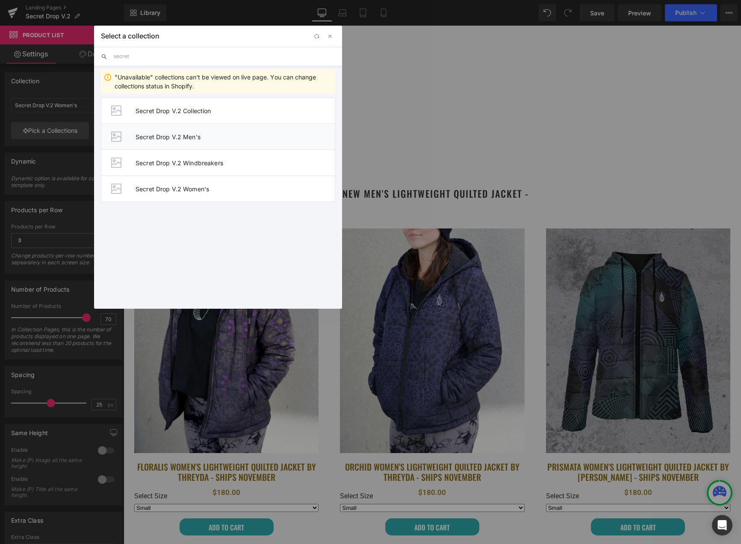
click at [207, 137] on span "Secret Drop V.2 Men's" at bounding box center [234, 136] width 199 height 7
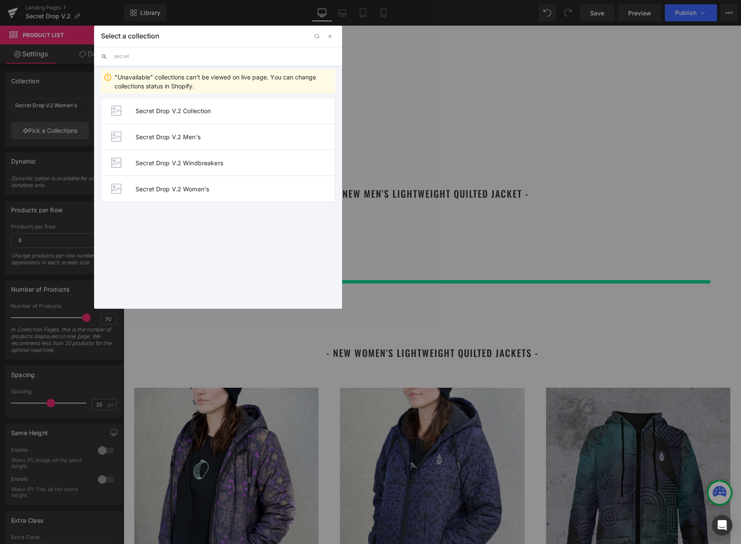
type input "Secret Drop V.2 Men's"
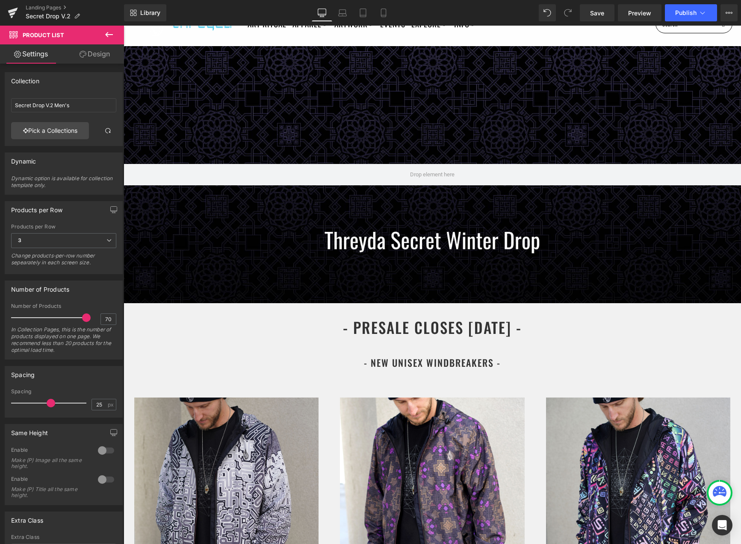
scroll to position [0, 0]
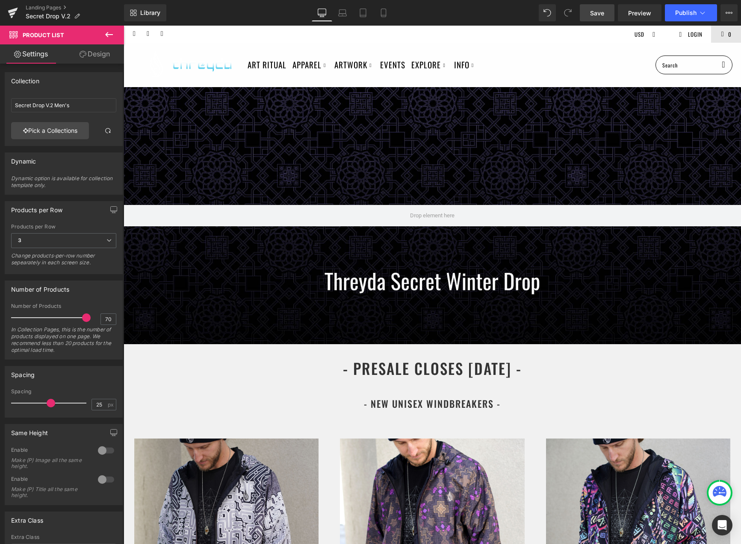
click at [597, 9] on span "Save" at bounding box center [597, 13] width 14 height 9
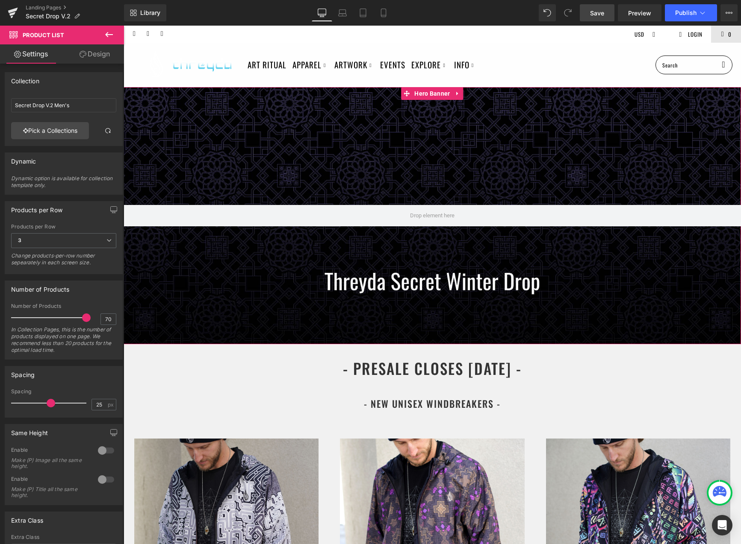
click at [419, 285] on div at bounding box center [431, 215] width 617 height 257
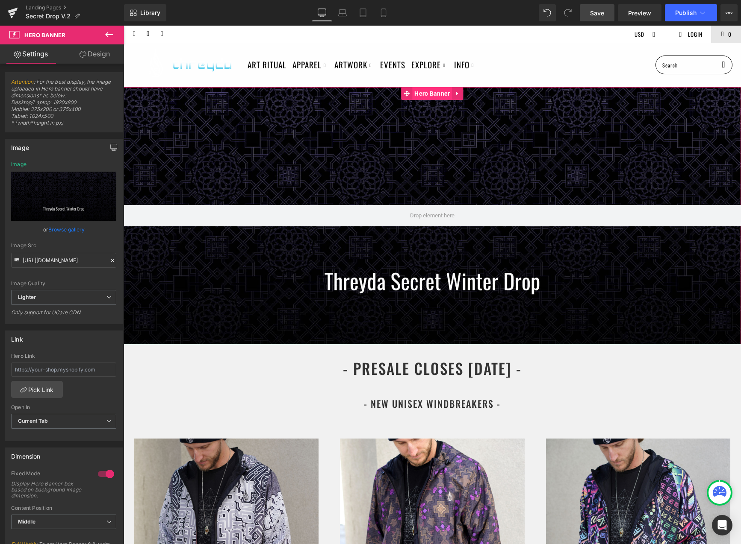
click at [421, 97] on span "Hero Banner" at bounding box center [432, 93] width 40 height 13
click at [71, 227] on link "Browse gallery" at bounding box center [66, 229] width 36 height 15
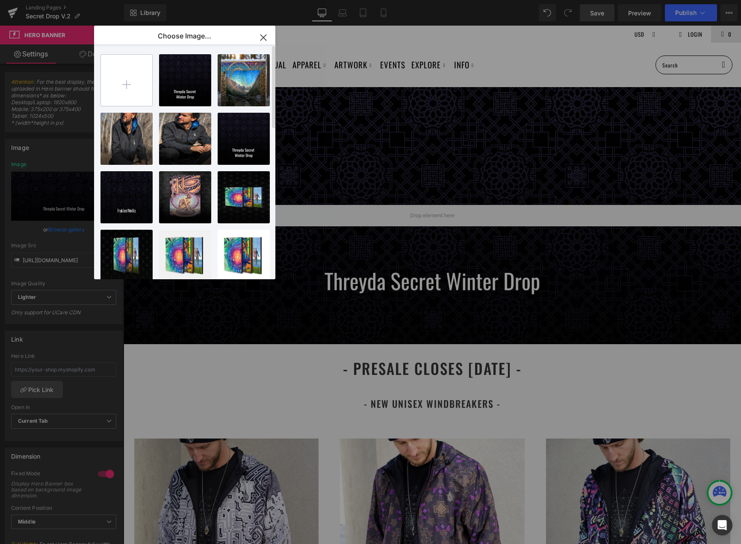
click at [137, 69] on input "file" at bounding box center [126, 80] width 51 height 51
type input "C:\fakepath\secret_wide.jpg"
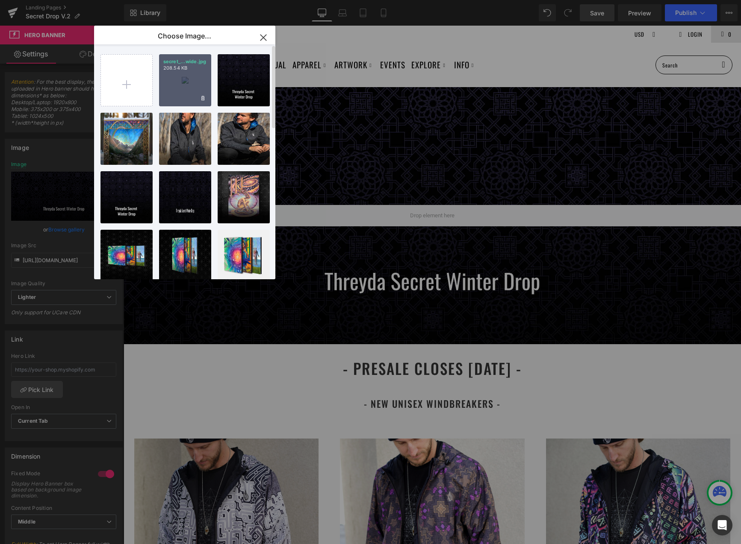
click at [184, 78] on div "secret_...wide.jpg 208.54 KB" at bounding box center [185, 80] width 52 height 52
type input "https://ucarecdn.com/1fe76665-798f-4110-9ecb-ab4ed615e0e8/-/format/auto/-/previ…"
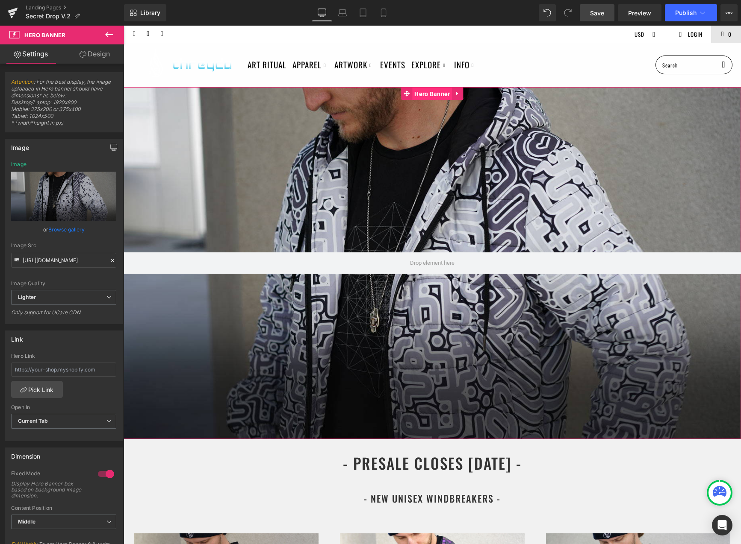
click at [423, 95] on span "Hero Banner" at bounding box center [432, 94] width 40 height 13
click at [65, 230] on link "Browse gallery" at bounding box center [66, 229] width 36 height 15
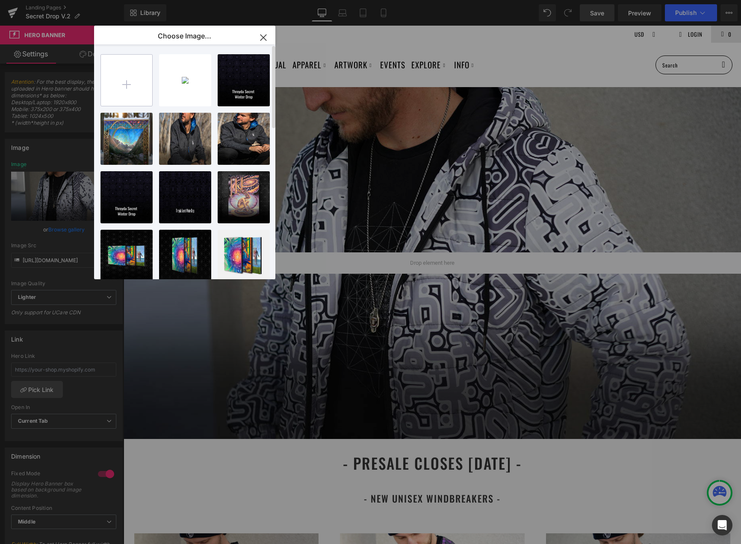
click at [117, 85] on input "file" at bounding box center [126, 80] width 51 height 51
type input "C:\fakepath\secret_wide.jpg"
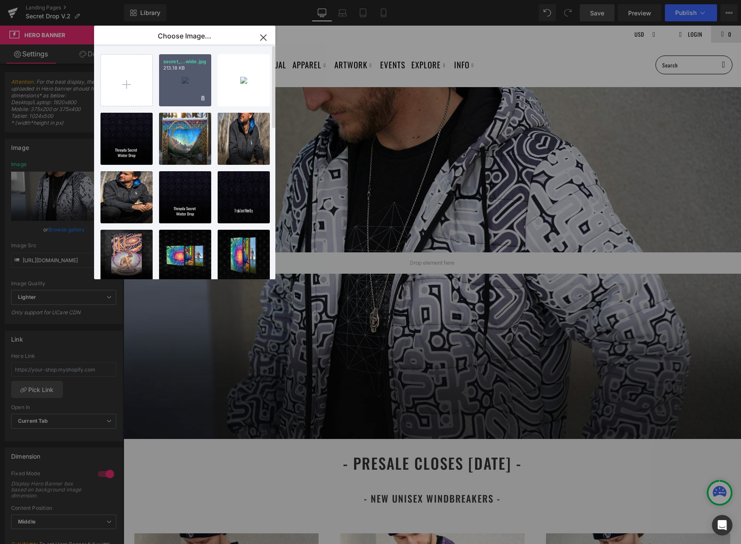
click at [186, 80] on div "secret_...wide.jpg 213.18 KB" at bounding box center [185, 80] width 52 height 52
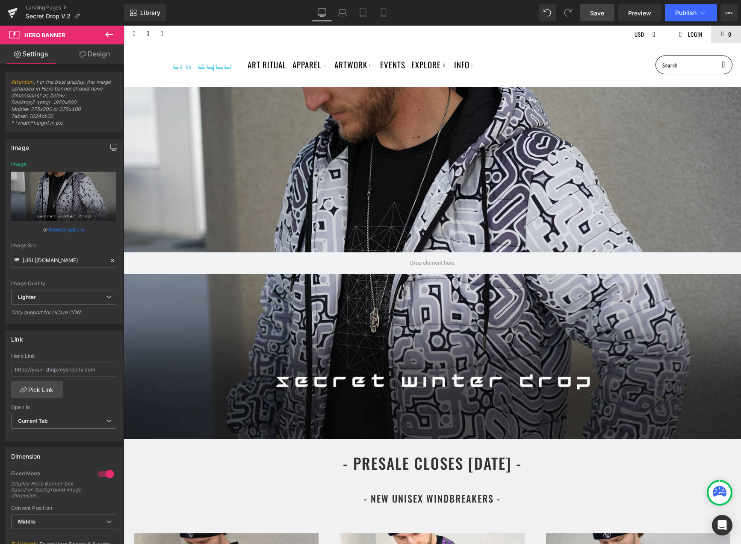
drag, startPoint x: 599, startPoint y: 14, endPoint x: 270, endPoint y: 213, distance: 384.6
click at [599, 14] on span "Save" at bounding box center [597, 13] width 14 height 9
click at [338, 13] on icon at bounding box center [342, 13] width 9 height 9
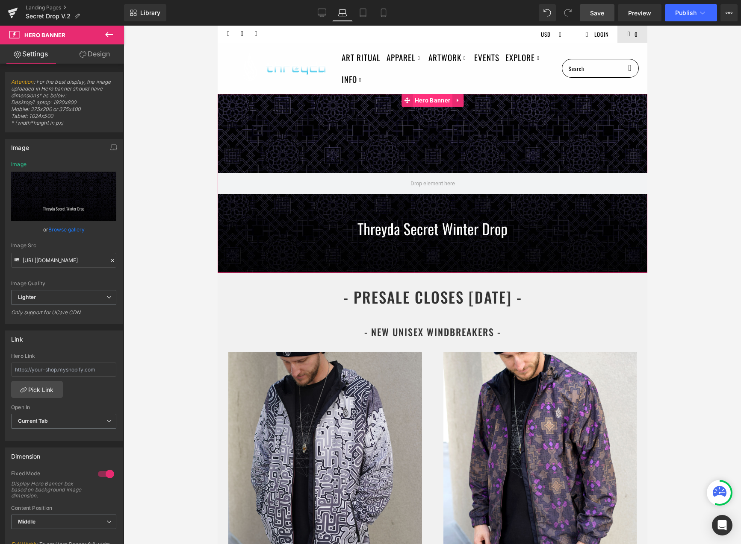
click at [427, 97] on span "Hero Banner" at bounding box center [432, 100] width 40 height 13
click at [61, 232] on link "Browse gallery" at bounding box center [66, 229] width 36 height 15
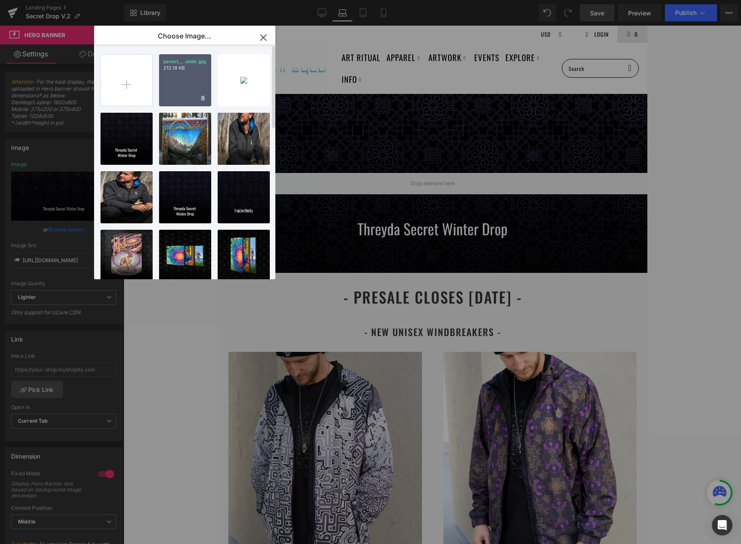
click at [178, 81] on div "secret_...wide.jpg 213.18 KB" at bounding box center [185, 80] width 52 height 52
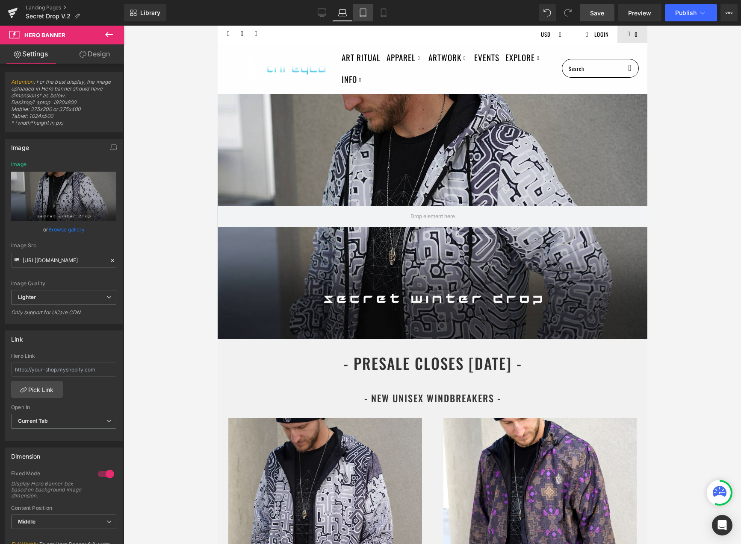
click at [366, 16] on icon at bounding box center [363, 13] width 6 height 8
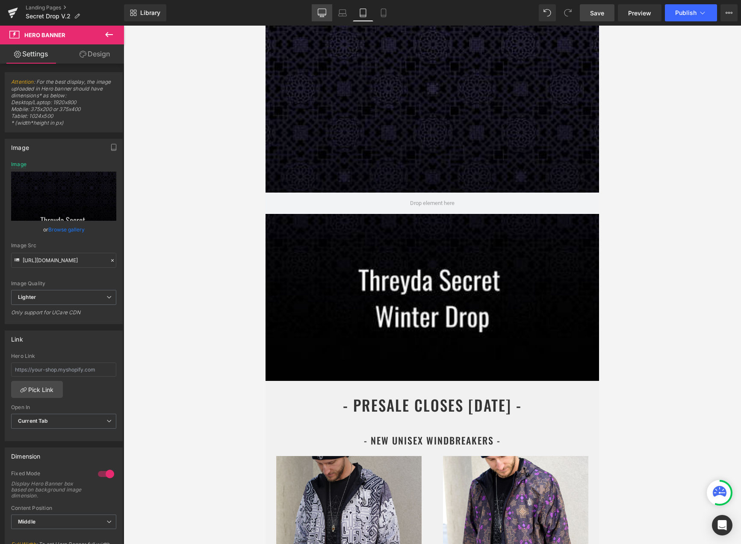
click at [318, 17] on icon at bounding box center [321, 13] width 9 height 9
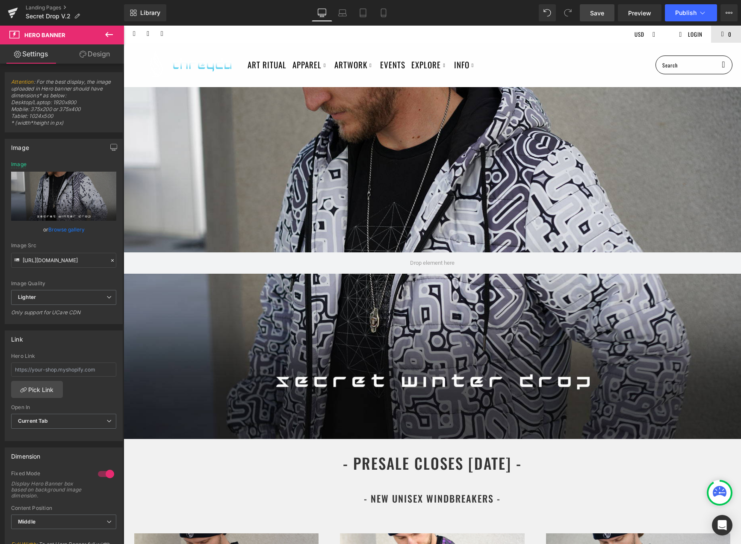
click at [593, 12] on span "Save" at bounding box center [597, 13] width 14 height 9
click at [339, 21] on div "Library Desktop Desktop Laptop Tablet Mobile Save Preview Publish Scheduled Vie…" at bounding box center [432, 13] width 617 height 26
click at [341, 15] on icon at bounding box center [342, 13] width 9 height 9
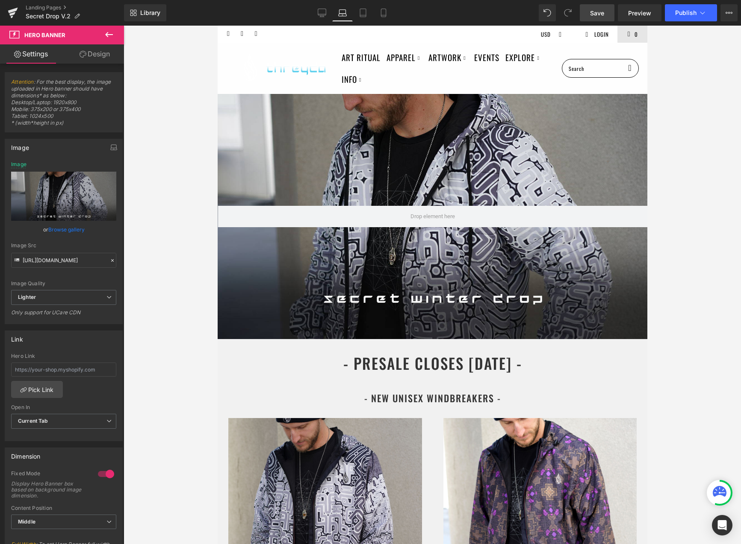
scroll to position [6, 0]
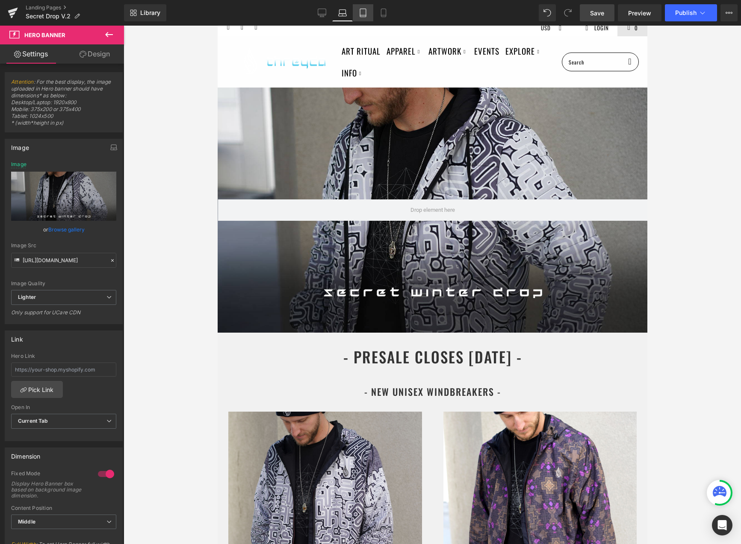
click at [364, 16] on icon at bounding box center [363, 13] width 9 height 9
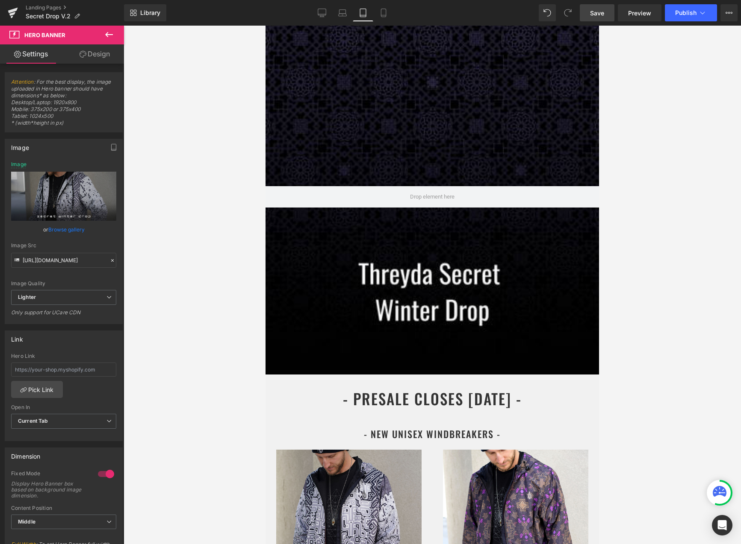
scroll to position [0, 0]
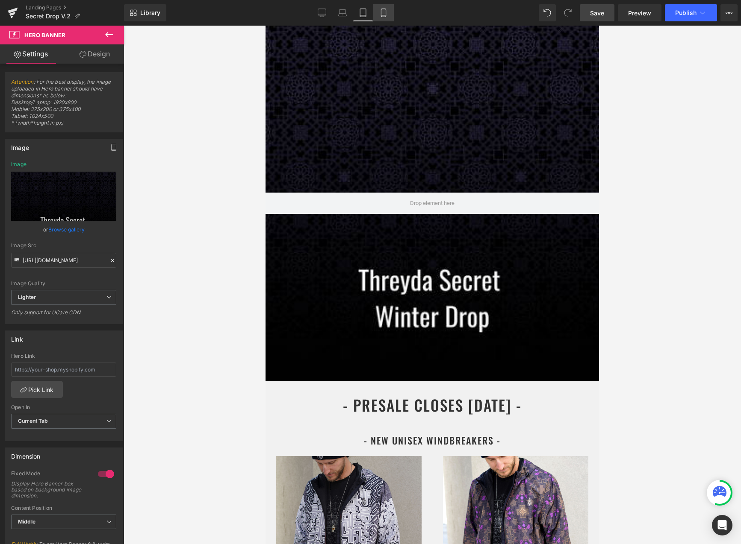
click at [376, 15] on link "Mobile" at bounding box center [383, 12] width 21 height 17
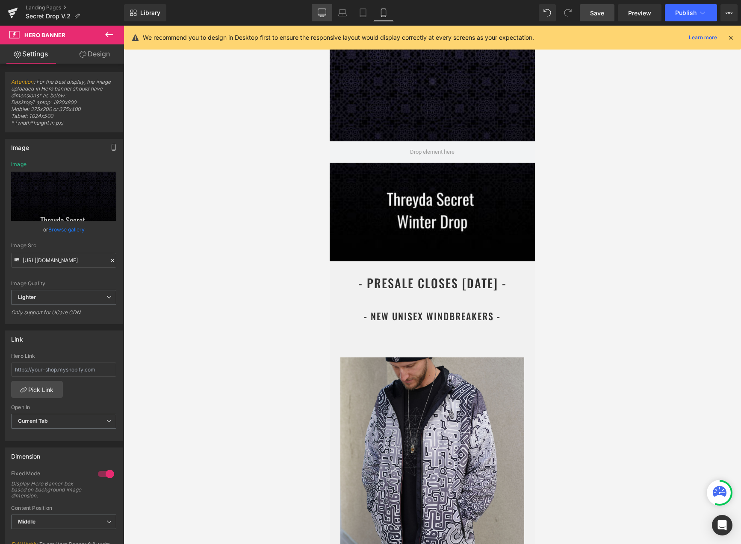
click at [329, 12] on link "Desktop" at bounding box center [322, 12] width 21 height 17
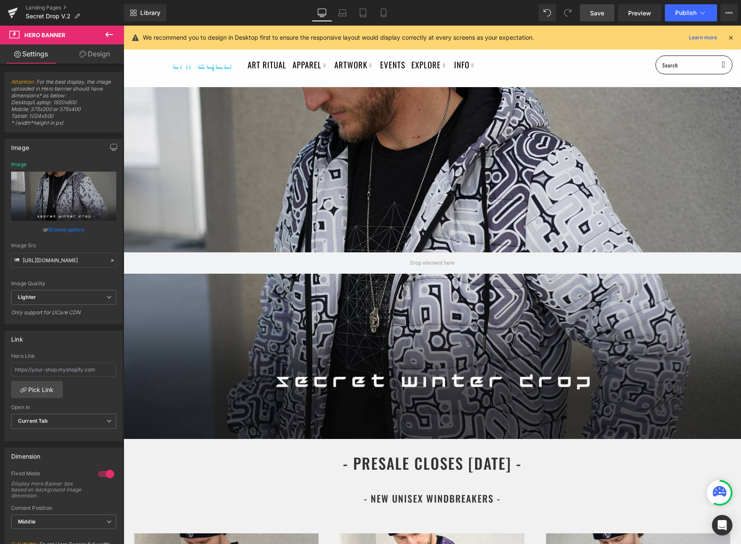
scroll to position [44, 0]
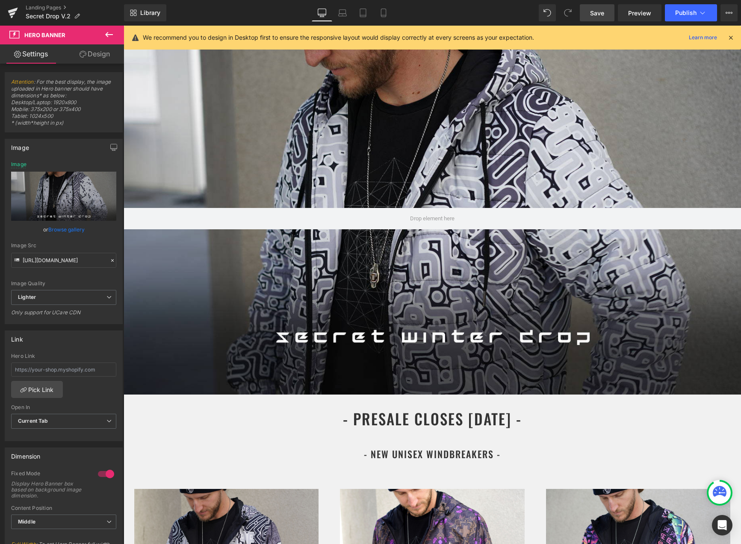
click at [734, 36] on icon at bounding box center [730, 38] width 8 height 8
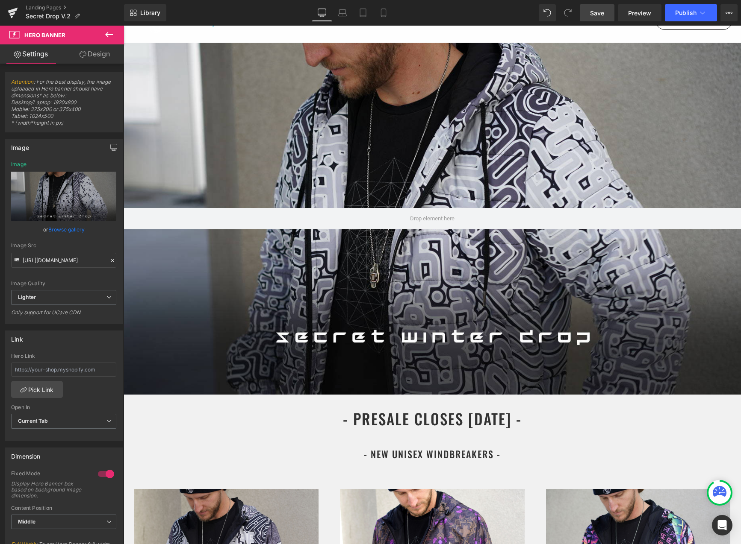
click at [611, 18] on link "Save" at bounding box center [596, 12] width 35 height 17
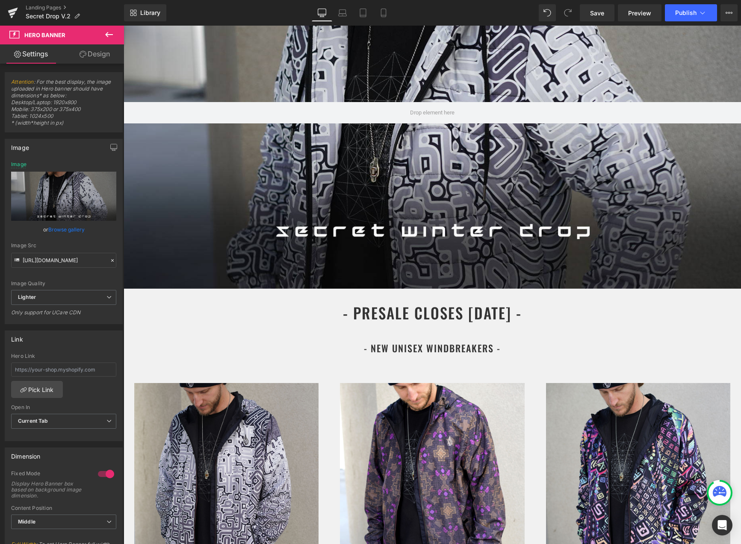
scroll to position [0, 0]
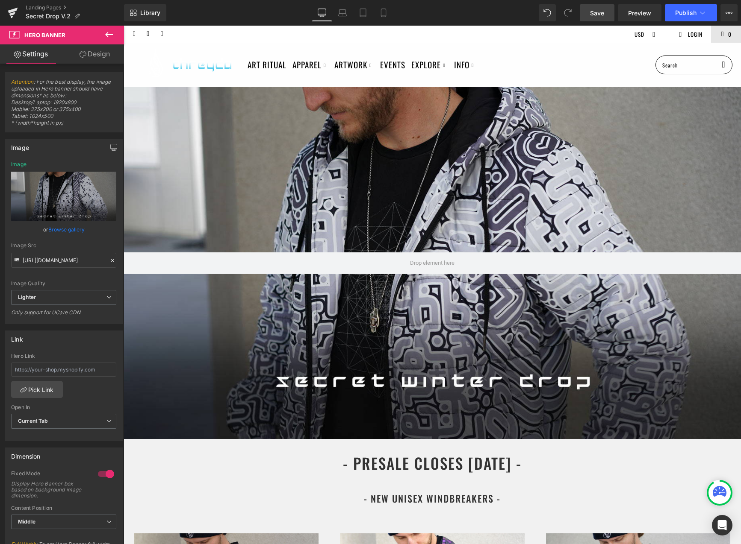
click at [595, 17] on span "Save" at bounding box center [597, 13] width 14 height 9
click at [342, 13] on icon at bounding box center [342, 13] width 9 height 9
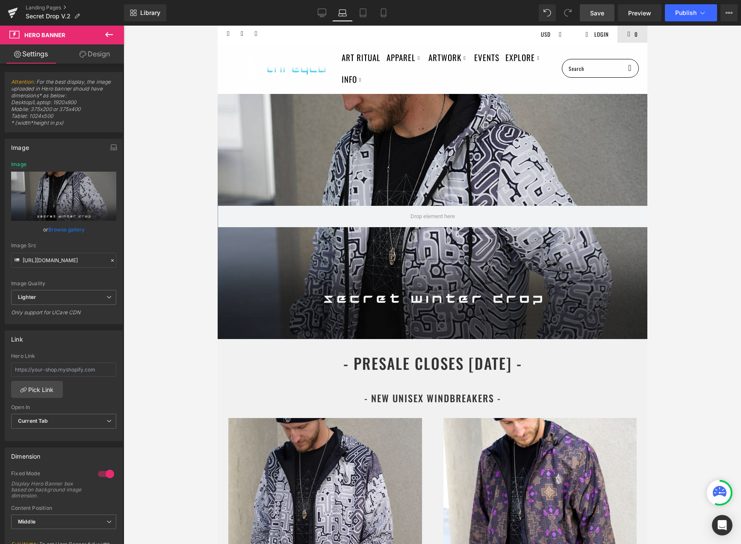
scroll to position [6, 0]
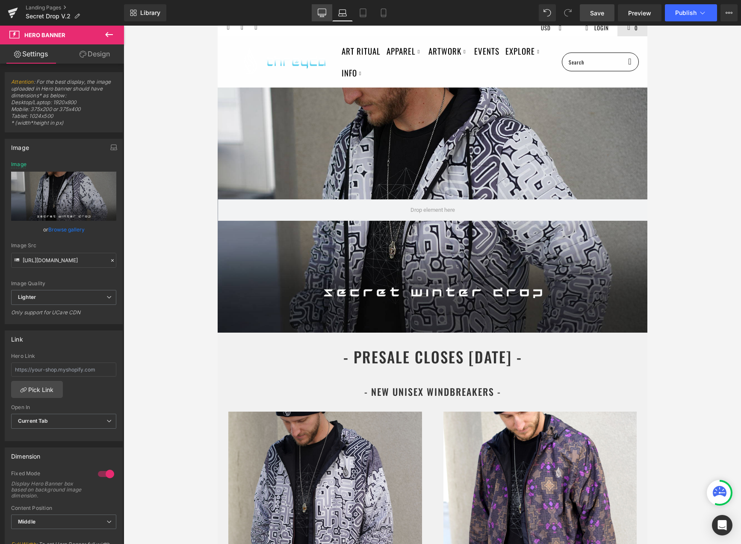
click at [323, 11] on icon at bounding box center [321, 13] width 9 height 9
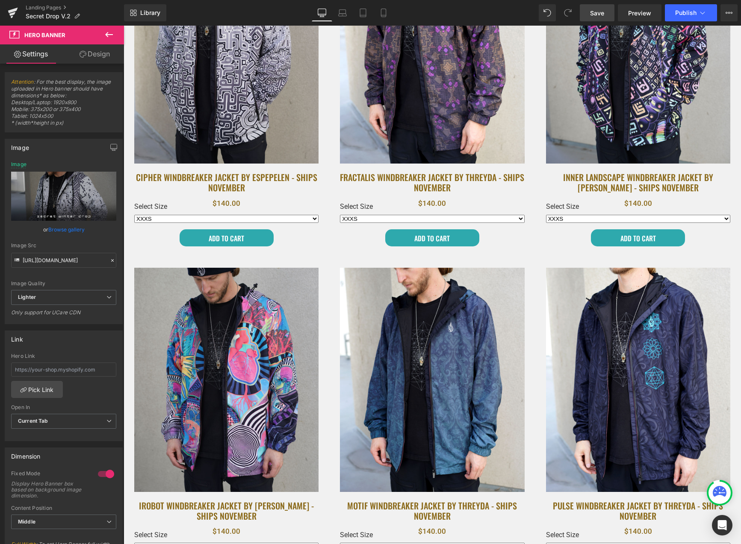
scroll to position [392, 0]
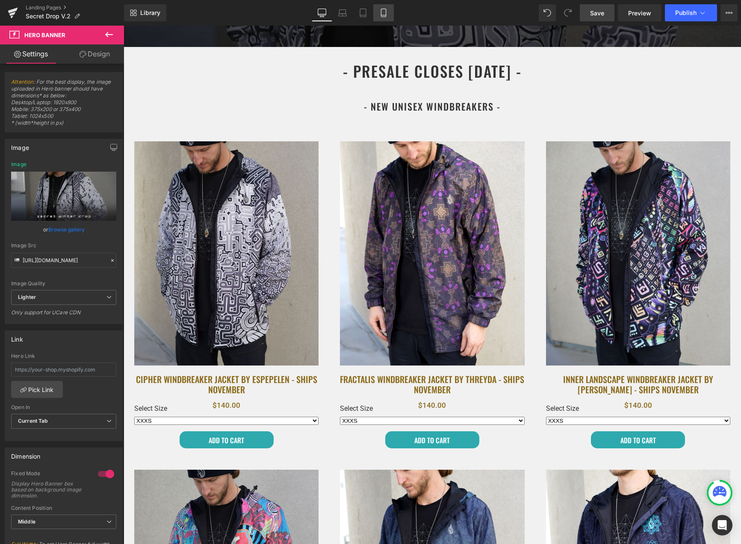
click at [378, 19] on link "Mobile" at bounding box center [383, 12] width 21 height 17
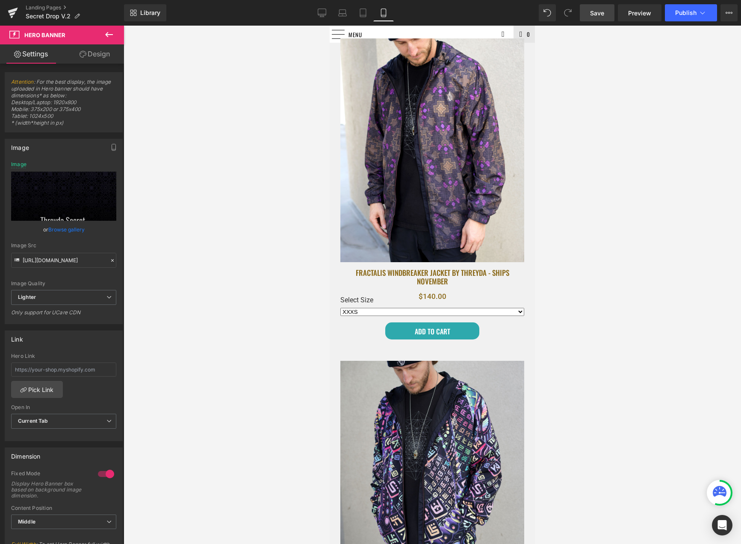
scroll to position [0, 0]
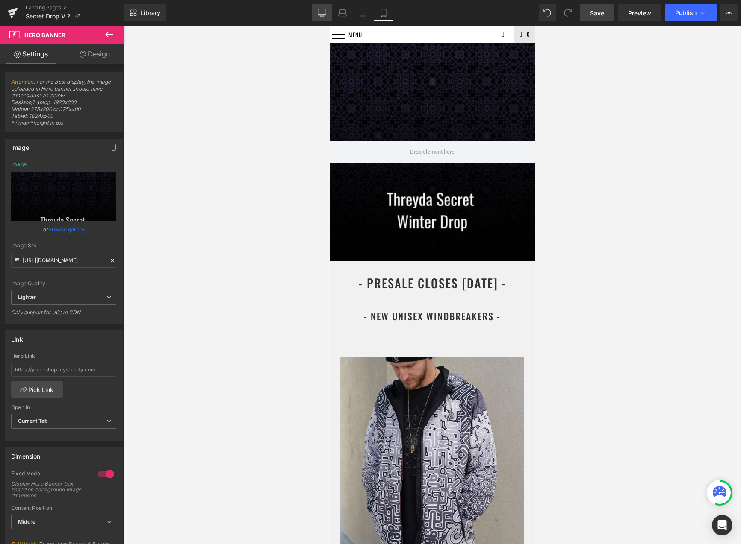
click at [323, 11] on icon at bounding box center [321, 13] width 9 height 9
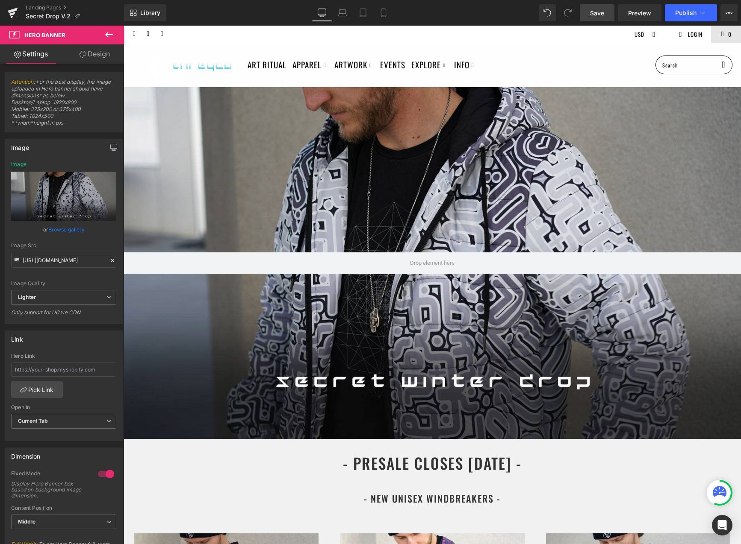
type input "https://ucarecdn.com/fdca6fa7-d3d6-4ef0-9d6a-2bd239800131/-/format/auto/-/previ…"
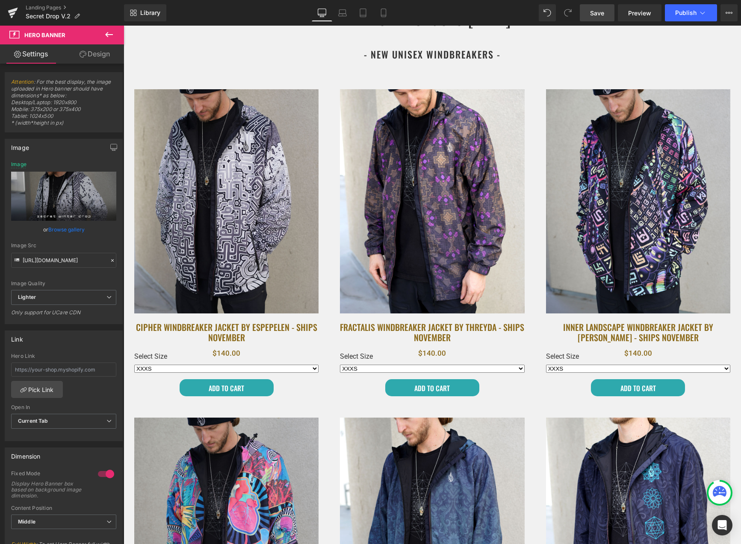
scroll to position [458, 0]
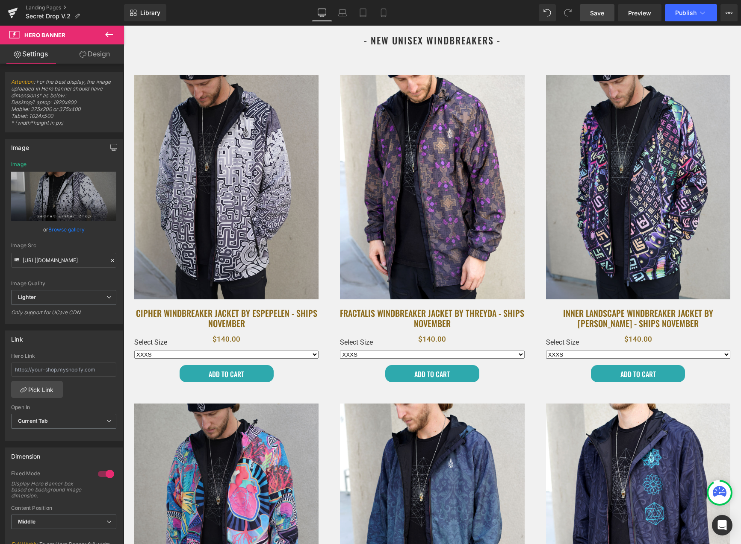
click at [591, 9] on span "Save" at bounding box center [597, 13] width 14 height 9
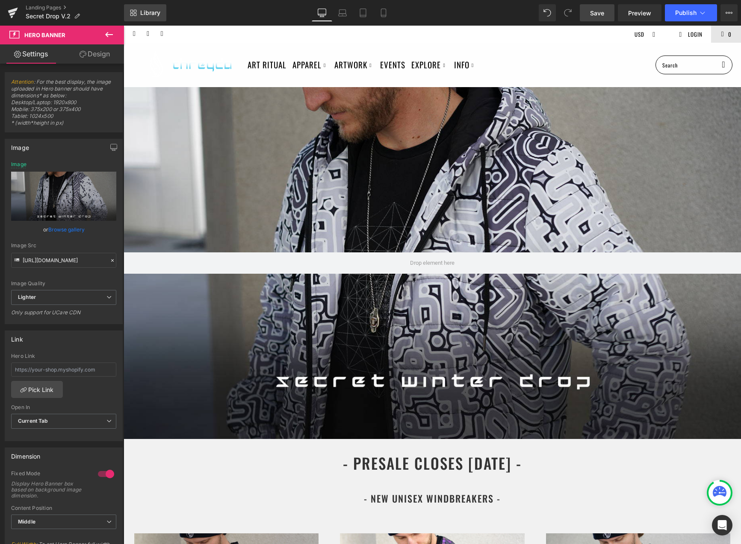
click at [144, 15] on span "Library" at bounding box center [150, 13] width 20 height 8
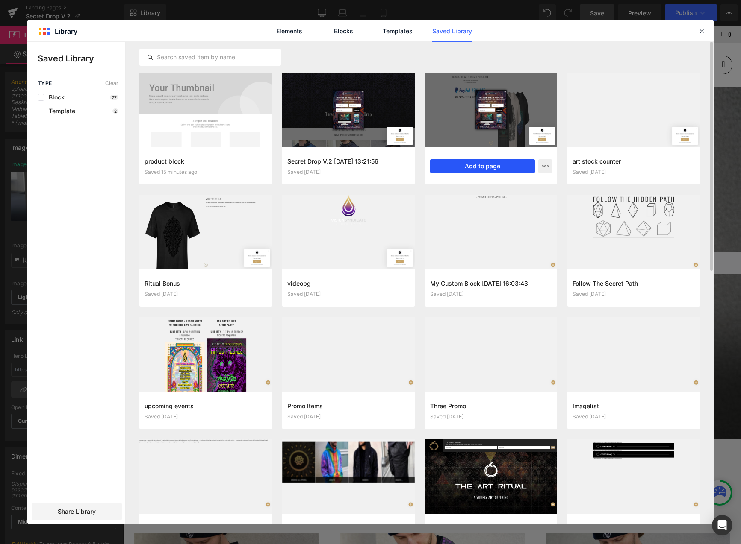
click at [493, 167] on button "Add to page" at bounding box center [482, 166] width 105 height 14
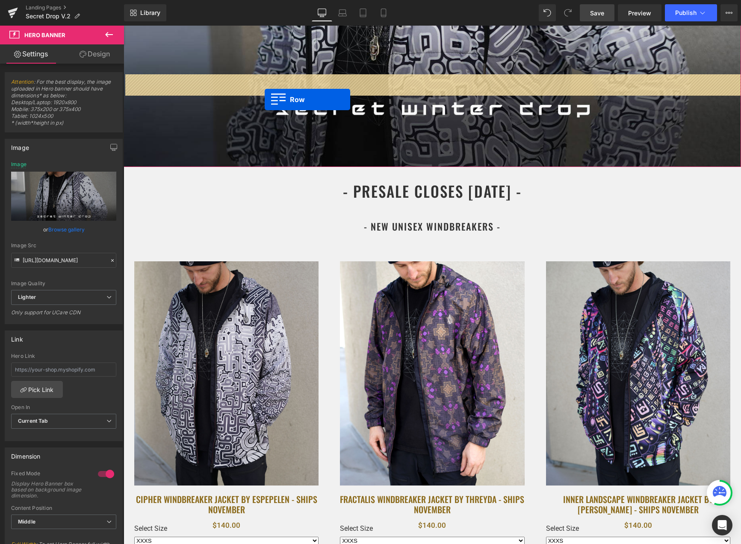
scroll to position [178, 0]
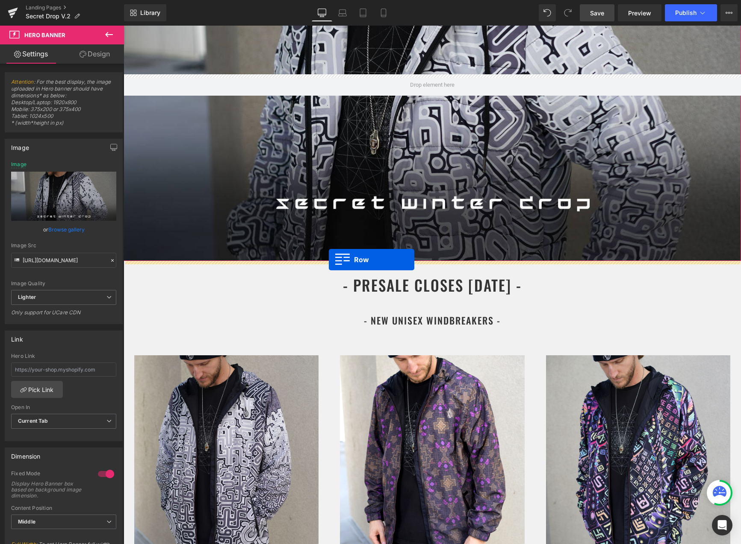
drag, startPoint x: 191, startPoint y: 238, endPoint x: 329, endPoint y: 260, distance: 139.0
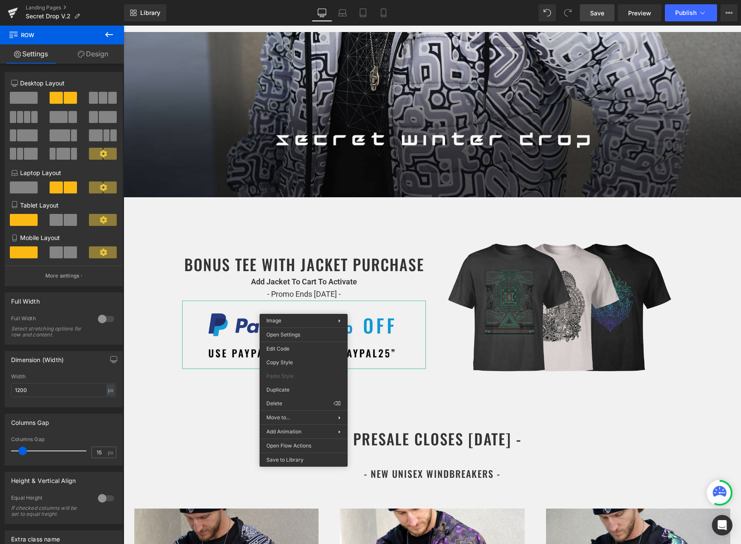
scroll to position [256, 0]
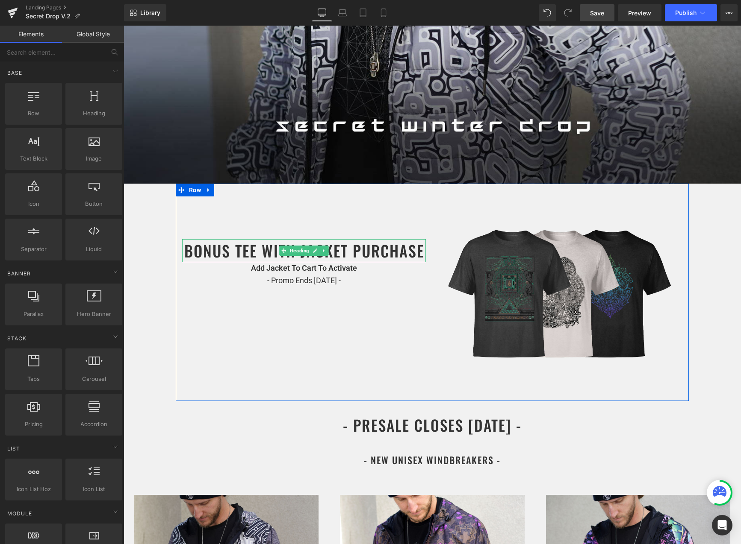
click at [263, 252] on h1 "BONUS TEE WITH JACKET PURCHASE" at bounding box center [304, 250] width 244 height 23
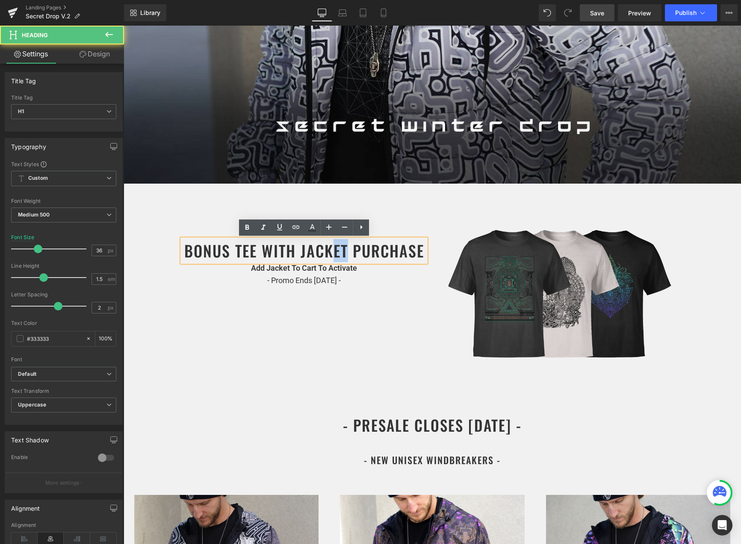
drag, startPoint x: 347, startPoint y: 248, endPoint x: 329, endPoint y: 247, distance: 18.4
click at [329, 247] on h1 "BONUS TEE WITH JACKET PURCHASE" at bounding box center [304, 250] width 244 height 23
drag, startPoint x: 348, startPoint y: 249, endPoint x: 302, endPoint y: 247, distance: 46.2
click at [302, 247] on h1 "BONUS TEE WITH JACKET PURCHASE" at bounding box center [304, 250] width 244 height 23
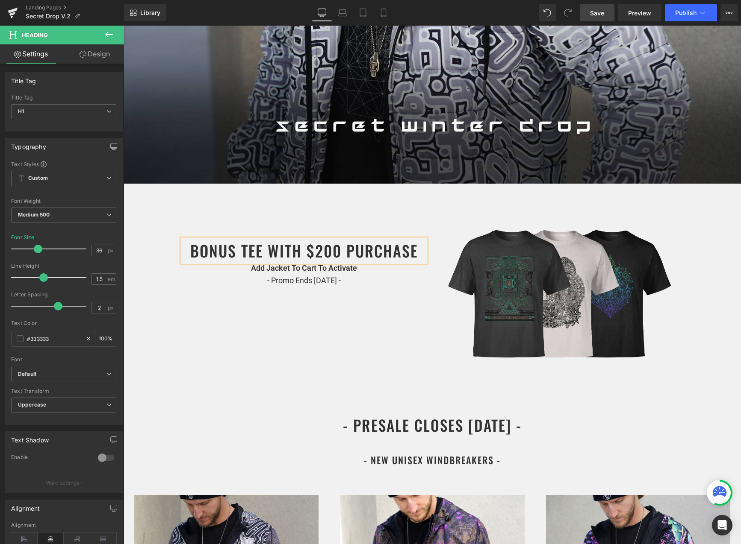
click at [210, 330] on div "BONUS TEE WITH $200 PURCHASE Heading Add Jacket To Cart To Activate - Promo End…" at bounding box center [432, 292] width 513 height 217
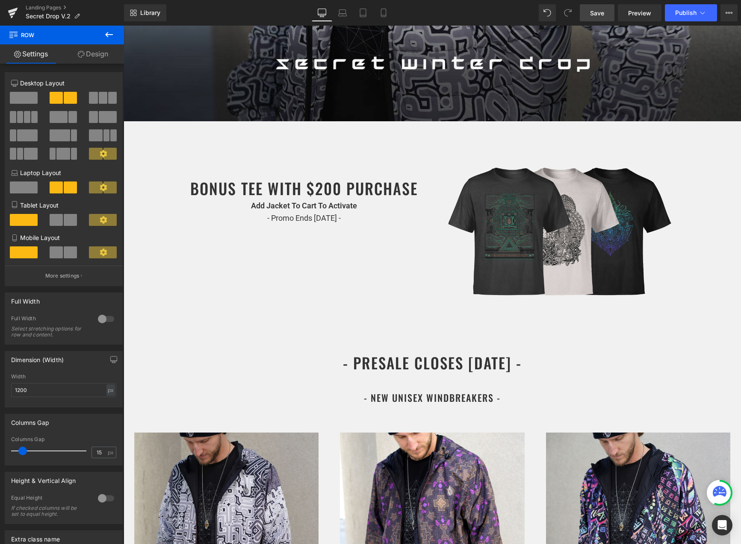
scroll to position [306, 0]
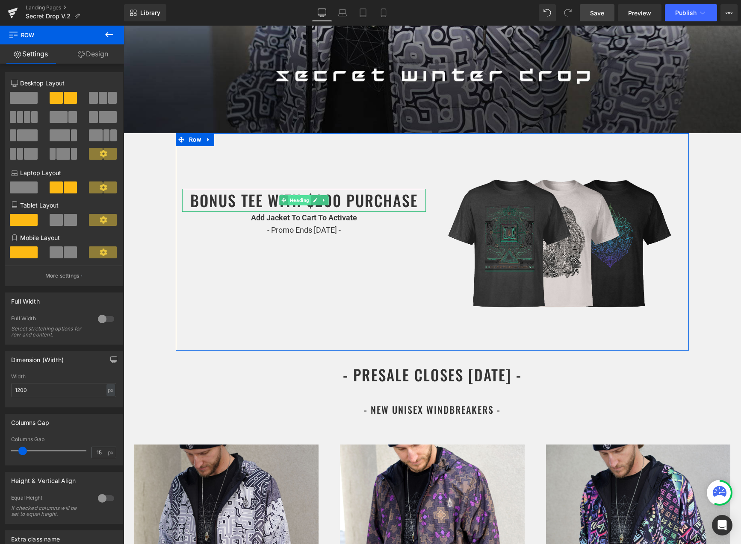
click at [308, 199] on span "Heading" at bounding box center [299, 200] width 23 height 10
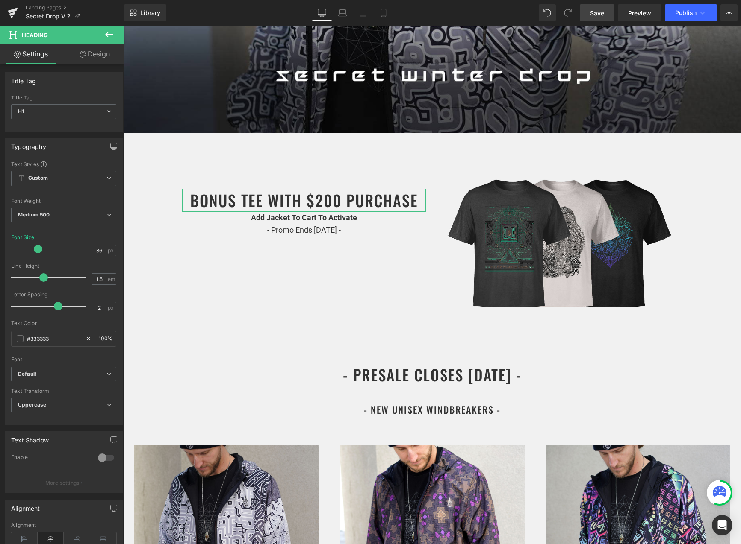
click at [94, 58] on link "Design" at bounding box center [95, 53] width 62 height 19
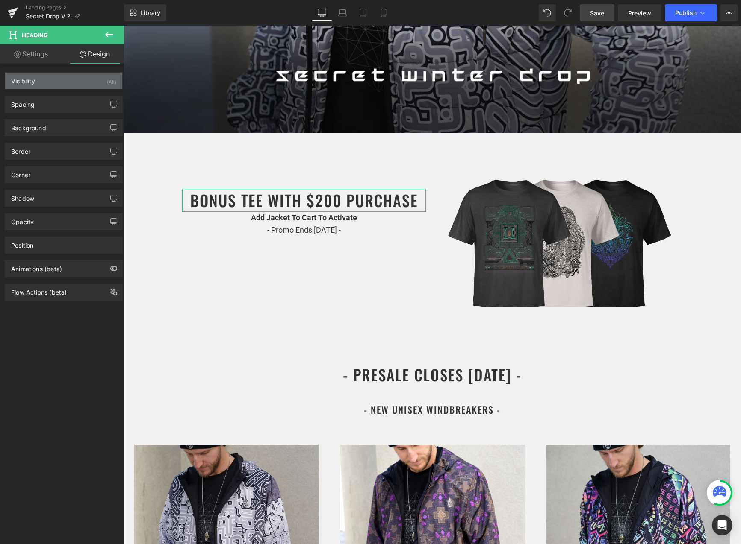
type input "100"
type input "0"
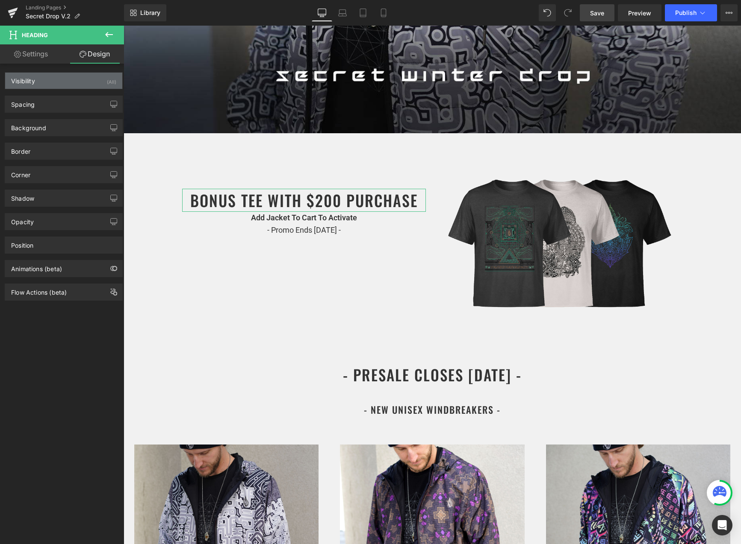
type input "0"
click at [81, 103] on div "Spacing" at bounding box center [63, 104] width 117 height 16
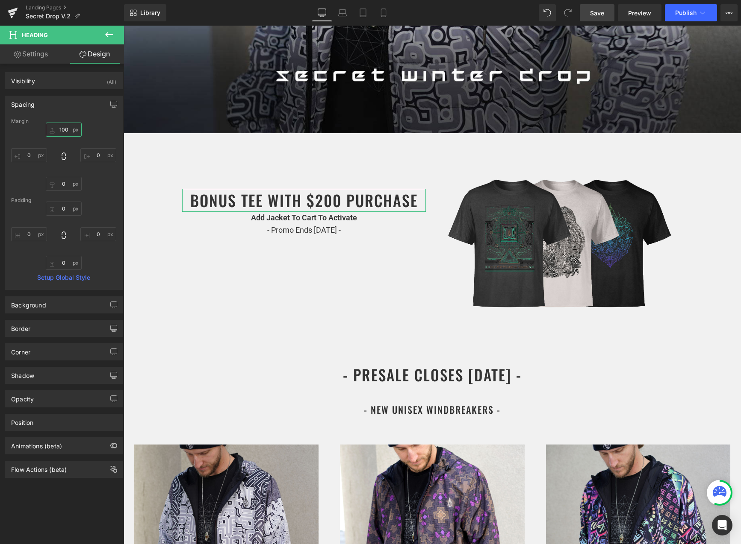
click at [66, 124] on input "100" at bounding box center [64, 130] width 36 height 14
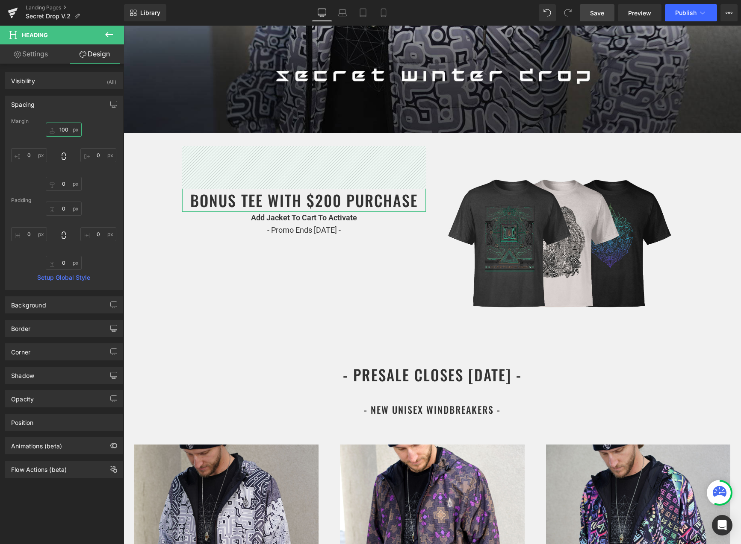
click at [66, 124] on input "100" at bounding box center [64, 130] width 36 height 14
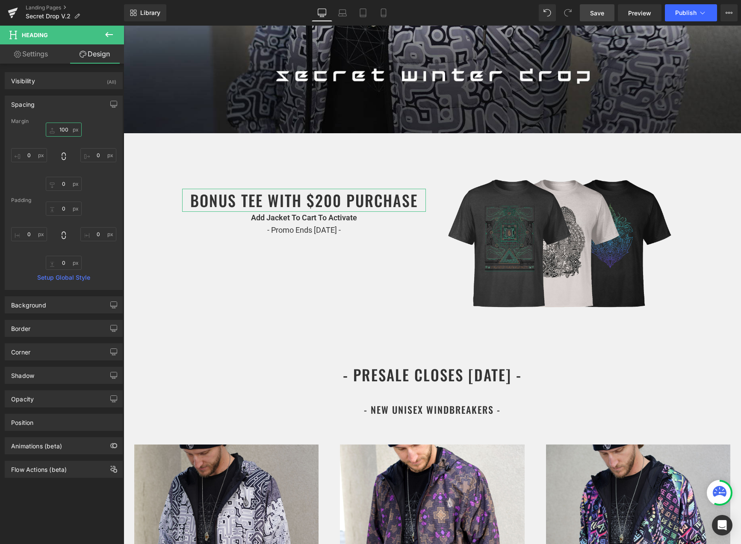
click at [66, 124] on input "100" at bounding box center [64, 130] width 36 height 14
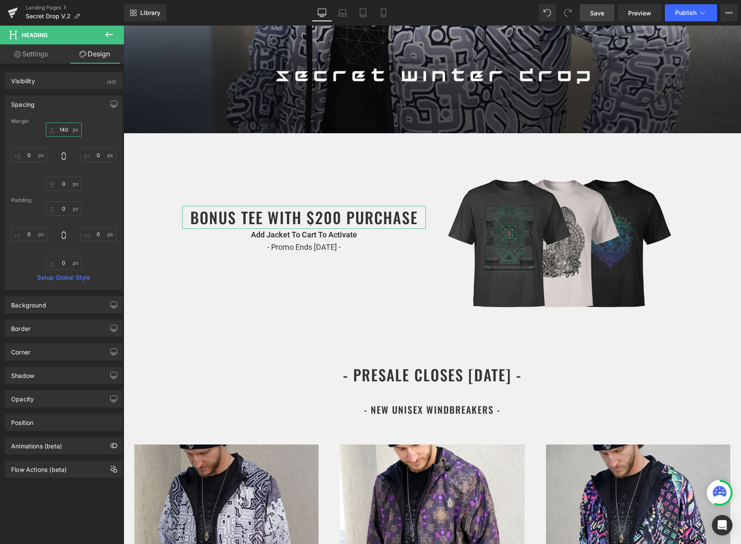
type input "q"
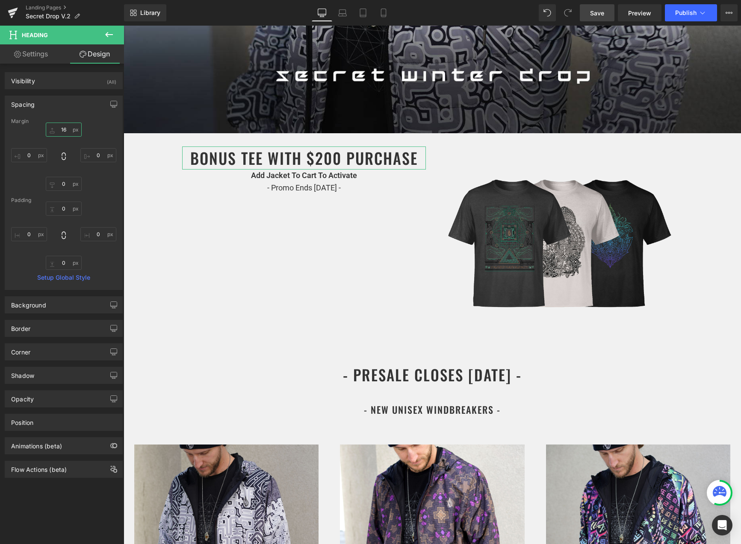
type input "160"
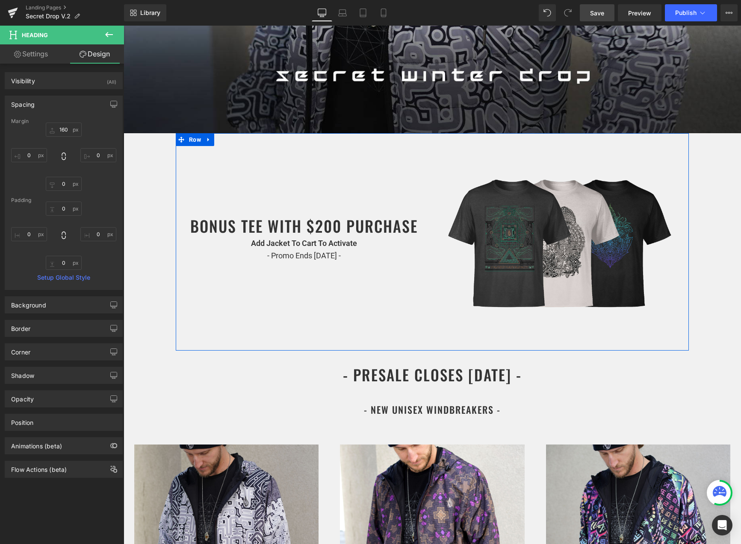
click at [276, 246] on p "Add Jacket To Cart To Activate - Promo Ends Sept 22nd -" at bounding box center [304, 250] width 244 height 25
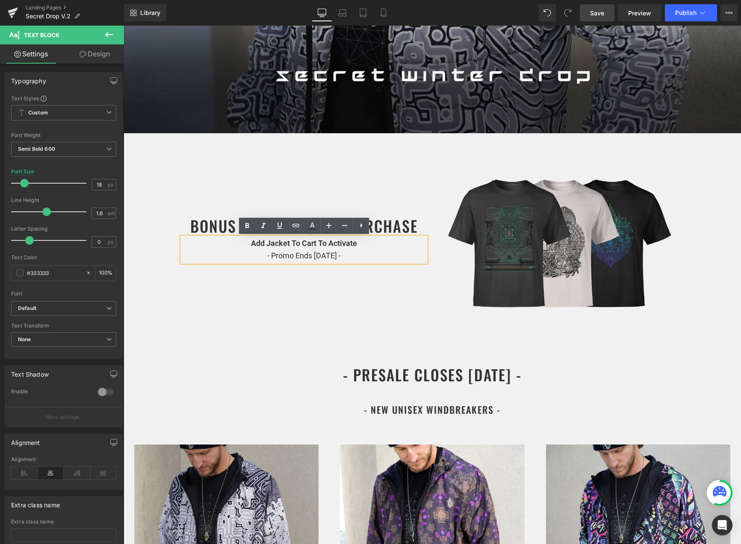
click at [288, 243] on p "Add Jacket To Cart To Activate - Promo Ends Sept 22nd -" at bounding box center [304, 250] width 244 height 25
drag, startPoint x: 288, startPoint y: 244, endPoint x: 268, endPoint y: 245, distance: 20.1
click at [268, 245] on p "Add Jacket To Cart To Activate - Promo Ends Sept 22nd -" at bounding box center [304, 250] width 244 height 25
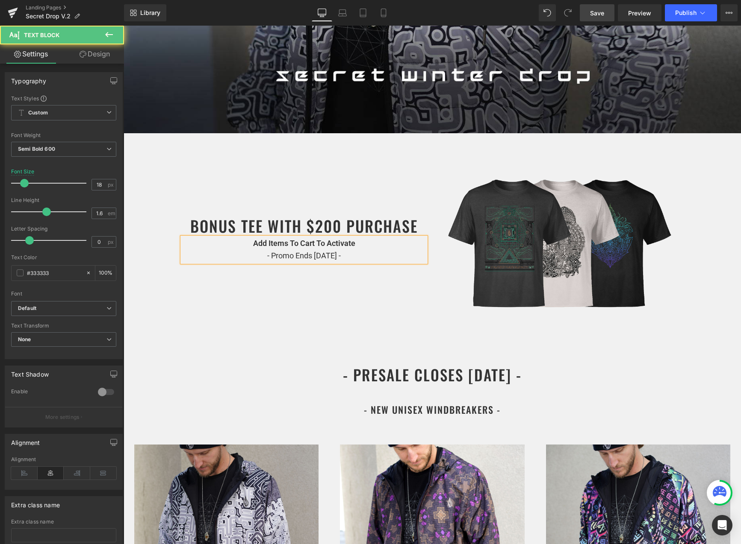
click at [308, 258] on span "- Promo Ends Sept 22nd -" at bounding box center [303, 255] width 73 height 9
drag, startPoint x: 353, startPoint y: 254, endPoint x: 256, endPoint y: 252, distance: 96.6
click at [256, 252] on p "Add Items To Cart To Activate - Promo Ends Sept 22nd -" at bounding box center [304, 250] width 244 height 25
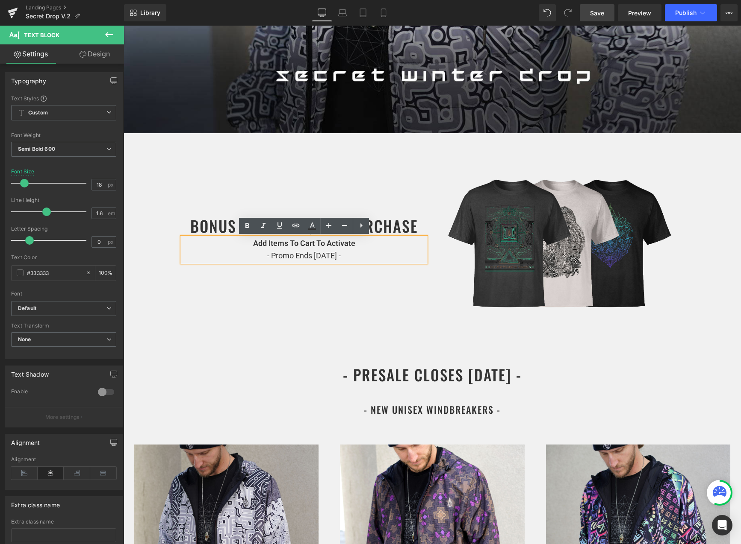
click at [301, 259] on span "- Promo Ends Sept 22nd -" at bounding box center [303, 255] width 73 height 9
drag, startPoint x: 350, startPoint y: 256, endPoint x: 235, endPoint y: 256, distance: 114.9
click at [235, 256] on p "Add Items To Cart To Activate - Promo Ends Sept 22nd -" at bounding box center [304, 250] width 244 height 25
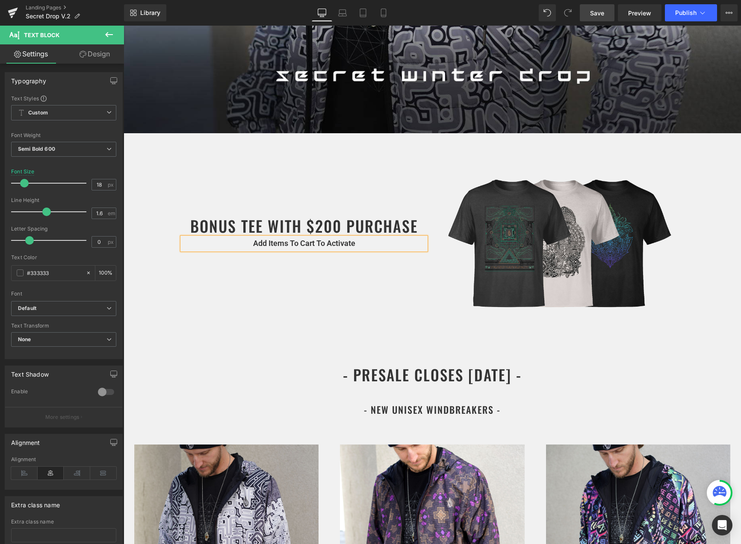
click at [246, 293] on div "BONUS TEE WITH $200 PURCHASE Heading Add Items To Cart To Activate Text Block I…" at bounding box center [432, 241] width 513 height 217
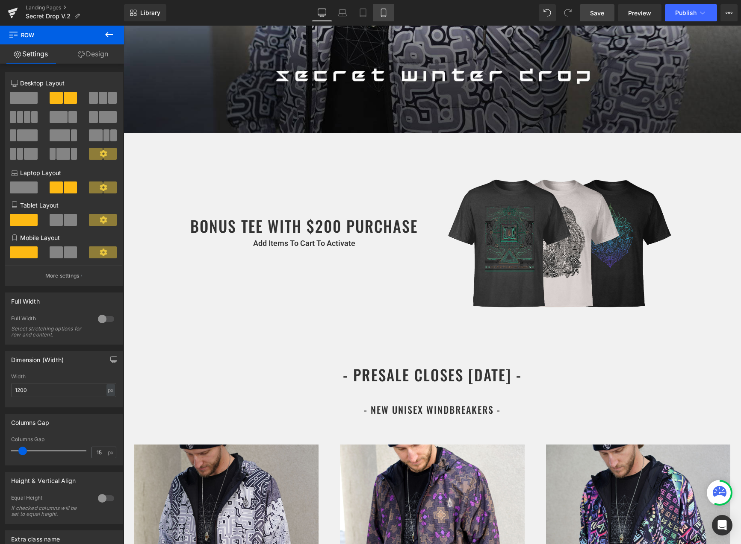
click at [385, 10] on icon at bounding box center [383, 13] width 9 height 9
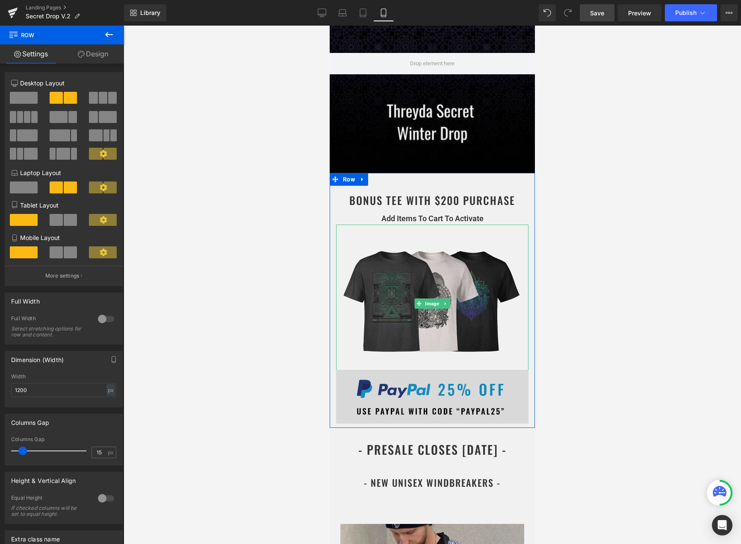
scroll to position [88, 0]
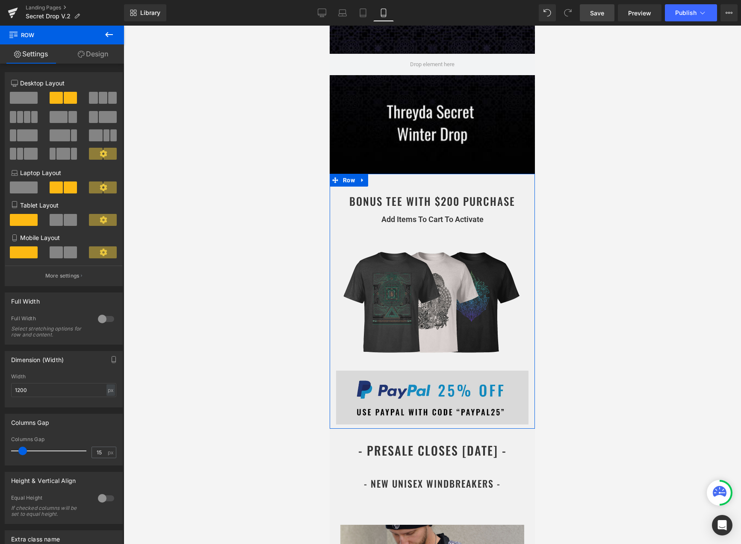
click at [417, 394] on div "Image" at bounding box center [432, 398] width 192 height 54
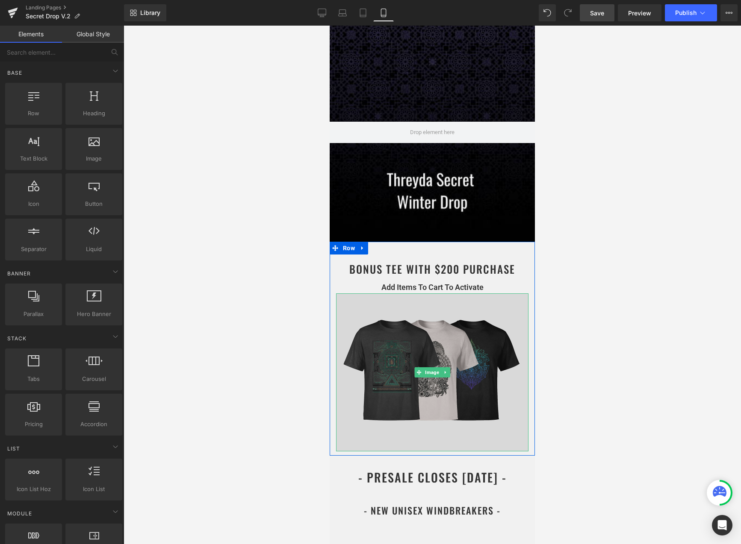
scroll to position [0, 0]
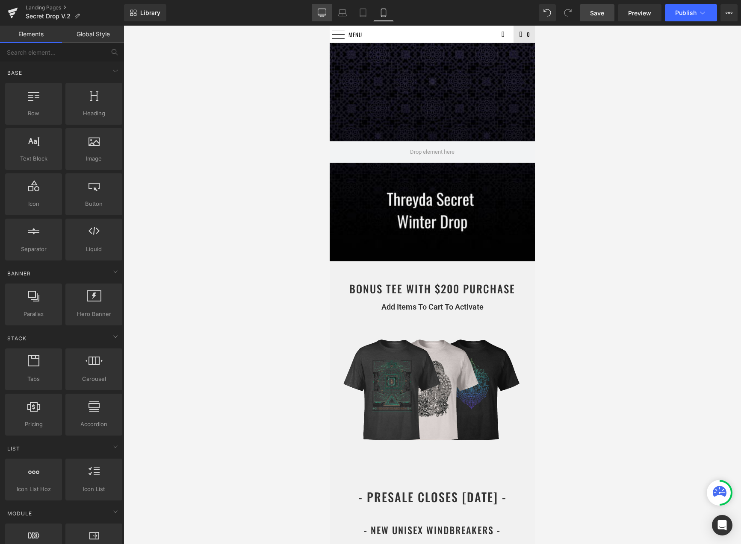
click at [320, 17] on link "Desktop" at bounding box center [322, 12] width 21 height 17
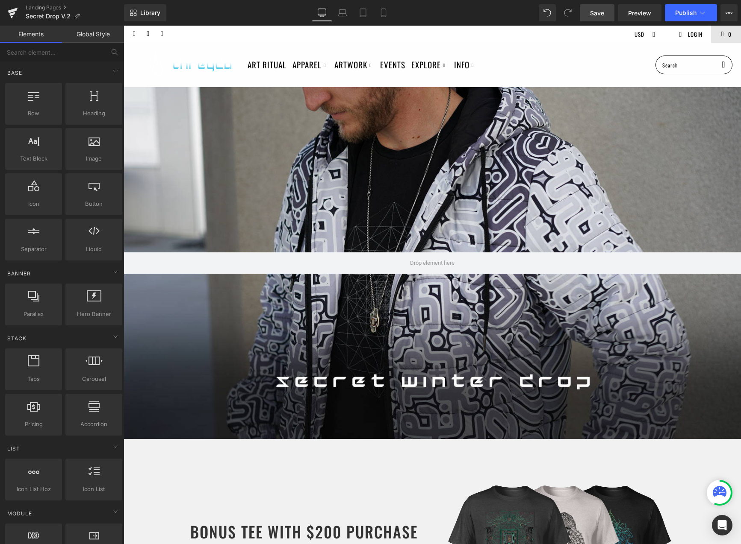
click at [601, 7] on link "Save" at bounding box center [596, 12] width 35 height 17
